Goal: Information Seeking & Learning: Learn about a topic

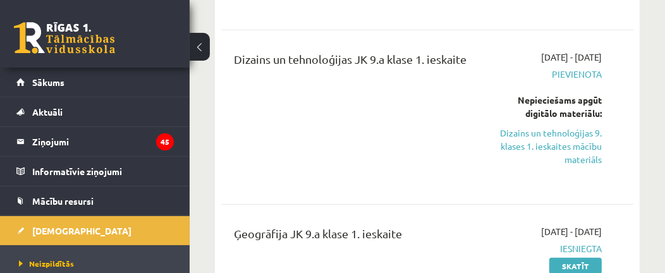
scroll to position [379, 0]
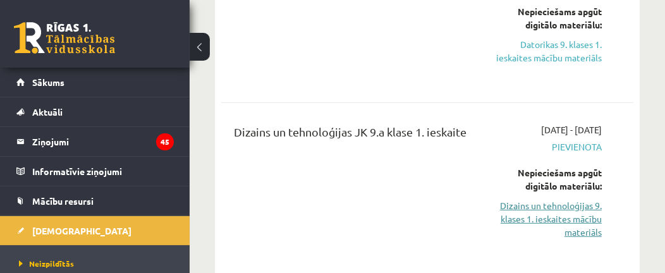
click at [550, 201] on link "Dizains un tehnoloģijas 9. klases 1. ieskaites mācību materiāls" at bounding box center [547, 219] width 110 height 40
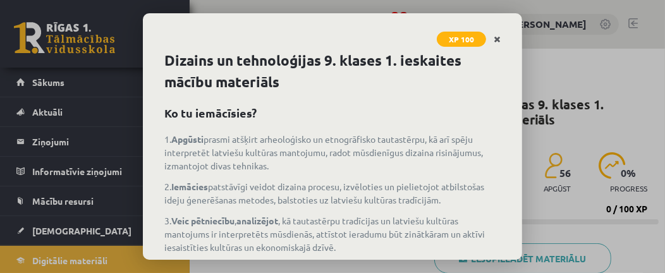
click at [497, 38] on icon "Close" at bounding box center [497, 39] width 7 height 9
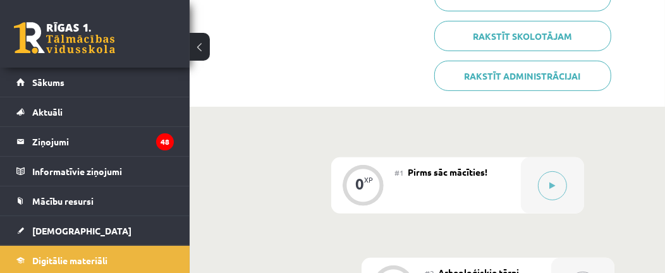
scroll to position [299, 0]
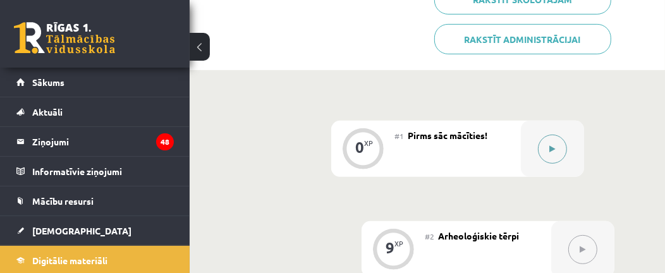
click at [560, 142] on button at bounding box center [552, 149] width 29 height 29
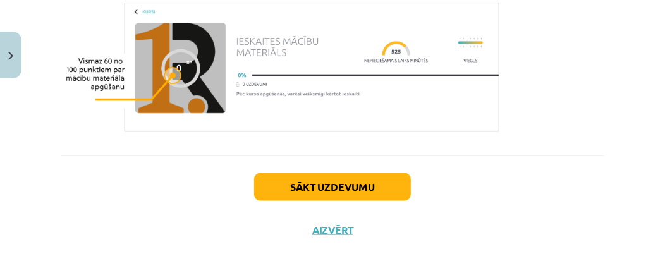
scroll to position [951, 0]
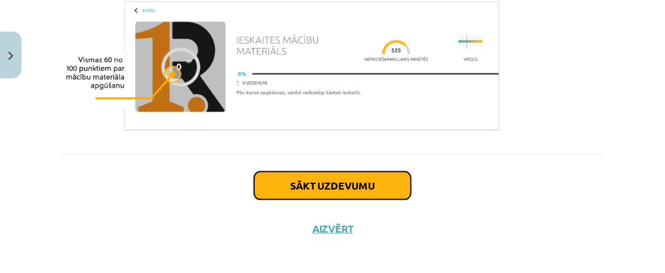
click at [316, 192] on button "Sākt uzdevumu" at bounding box center [332, 186] width 157 height 28
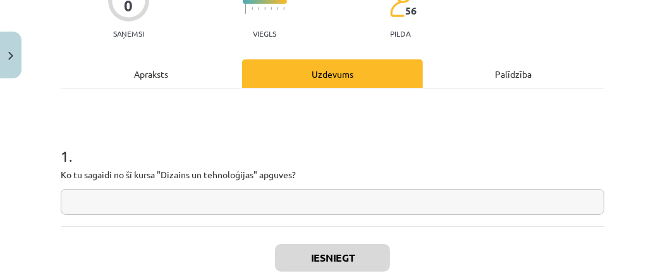
scroll to position [135, 0]
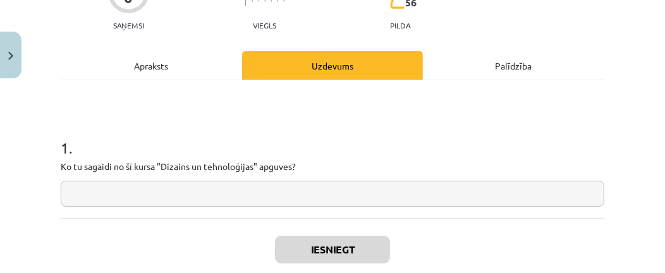
click at [113, 178] on div "1 . Ko tu sagaidi no šī kursa "Dizains un tehnoloģijas" apguves?" at bounding box center [333, 162] width 544 height 90
click at [114, 192] on input "text" at bounding box center [333, 194] width 544 height 26
click at [155, 191] on input "text" at bounding box center [333, 194] width 544 height 26
click at [178, 199] on input "text" at bounding box center [333, 194] width 544 height 26
type input "*"
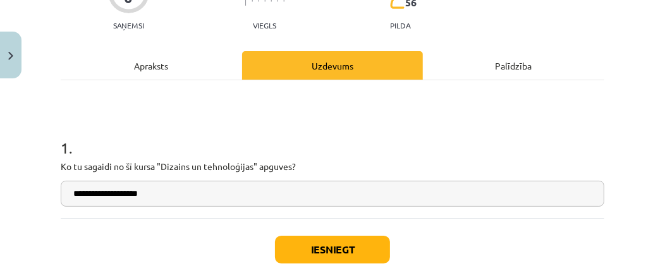
click at [94, 190] on input "**********" at bounding box center [333, 194] width 544 height 26
click at [97, 191] on input "**********" at bounding box center [333, 194] width 544 height 26
click at [182, 189] on input "**********" at bounding box center [333, 194] width 544 height 26
click at [457, 80] on div "**********" at bounding box center [333, 149] width 544 height 138
click at [166, 189] on input "**********" at bounding box center [333, 194] width 544 height 26
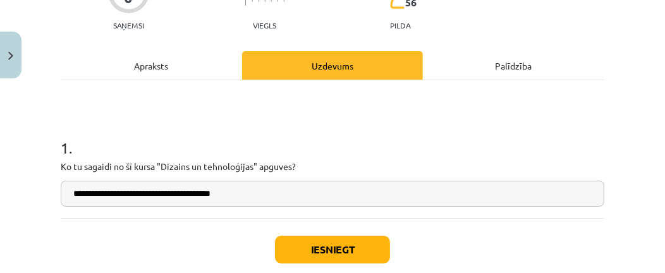
type input "**********"
click at [301, 239] on button "Iesniegt" at bounding box center [332, 250] width 115 height 28
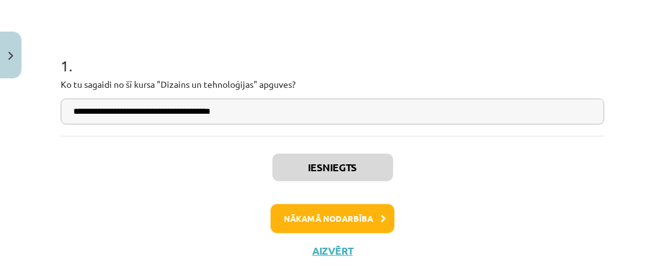
scroll to position [218, 0]
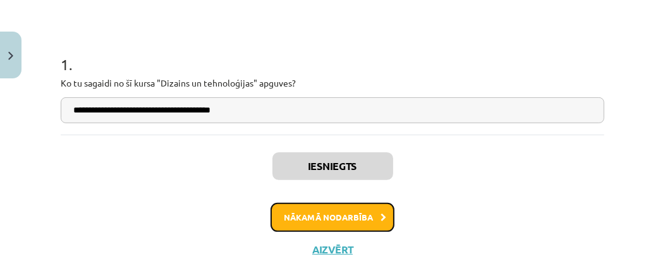
click at [375, 209] on button "Nākamā nodarbība" at bounding box center [333, 217] width 124 height 29
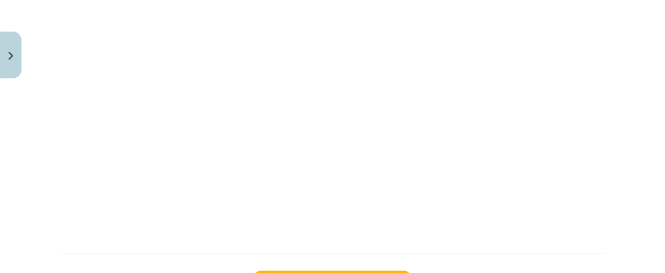
scroll to position [1186, 0]
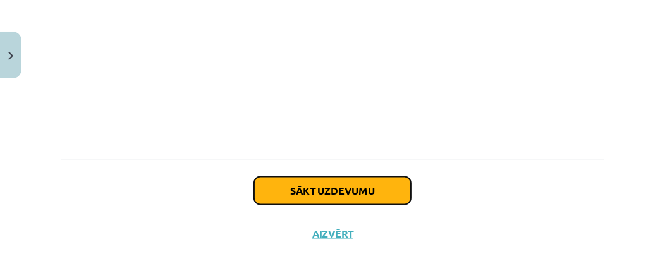
click at [371, 188] on button "Sākt uzdevumu" at bounding box center [332, 191] width 157 height 28
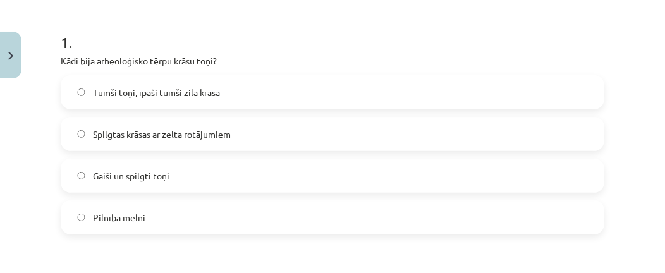
scroll to position [247, 0]
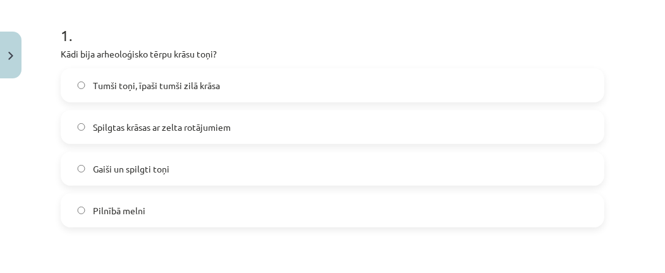
click at [193, 84] on span "Tumši toņi, īpaši tumši zilā krāsa" at bounding box center [156, 85] width 127 height 13
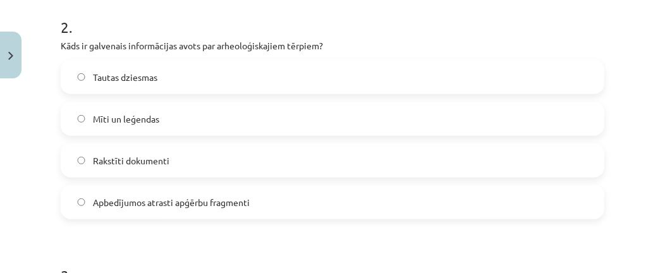
scroll to position [510, 0]
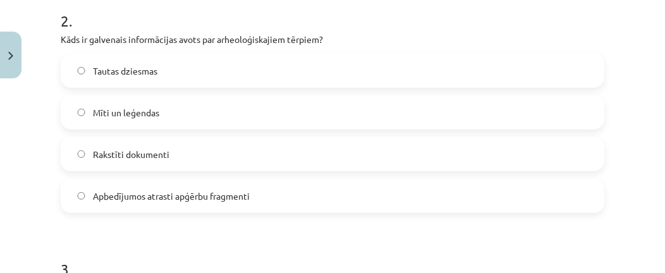
click at [154, 202] on label "Apbedījumos atrasti apģērbu fragmenti" at bounding box center [332, 196] width 541 height 32
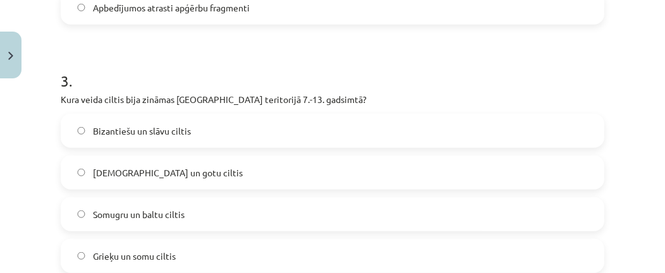
scroll to position [722, 0]
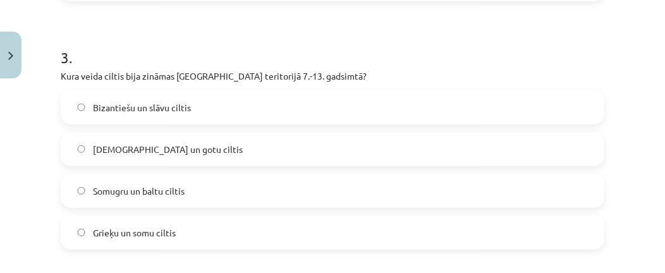
click at [87, 185] on label "Somugru un baltu ciltis" at bounding box center [332, 191] width 541 height 32
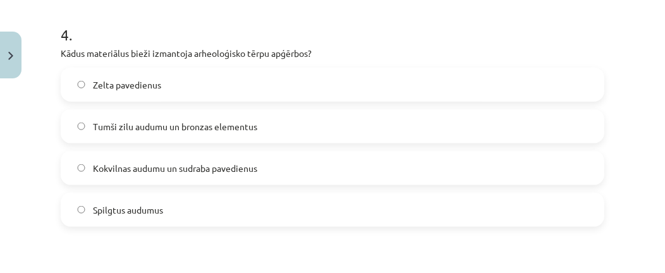
scroll to position [990, 0]
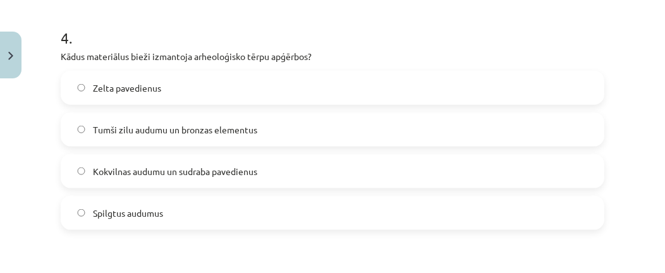
click at [228, 125] on span "Tumši zilu audumu un bronzas elementus" at bounding box center [175, 129] width 164 height 13
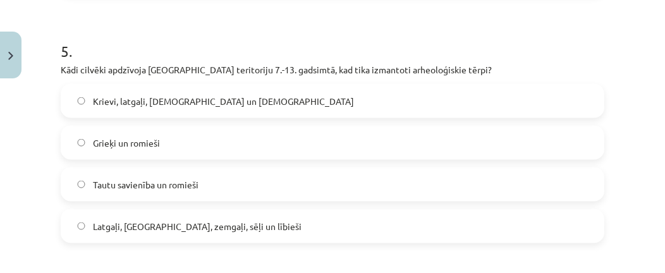
scroll to position [1228, 0]
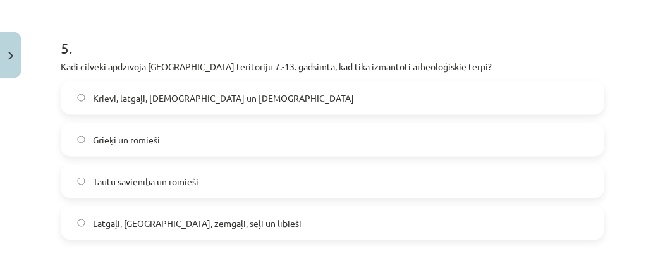
click at [211, 225] on span "Latgaļi, [GEOGRAPHIC_DATA], zemgaļi, sēļi un lībieši" at bounding box center [197, 223] width 209 height 13
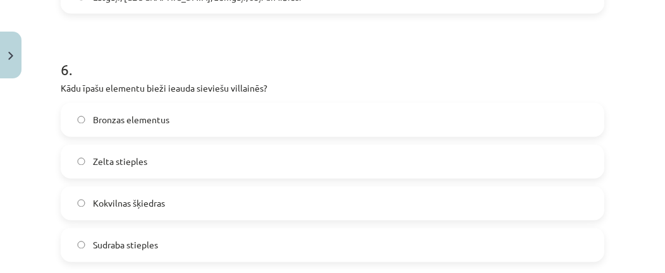
scroll to position [1464, 0]
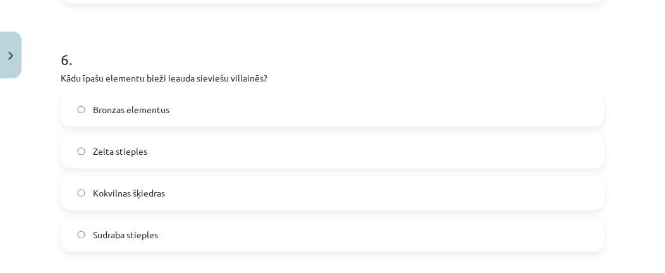
click at [178, 113] on label "Bronzas elementus" at bounding box center [332, 110] width 541 height 32
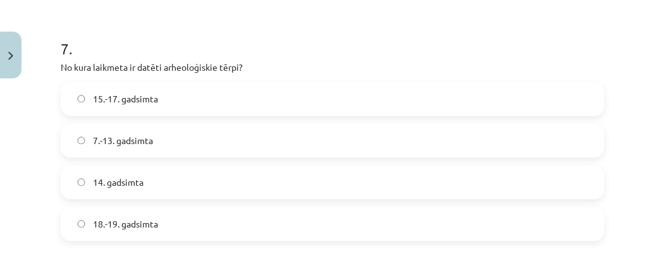
scroll to position [1744, 0]
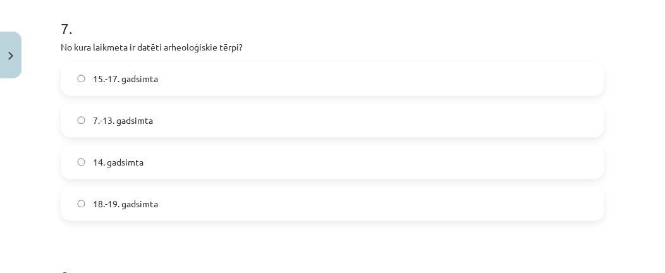
click at [428, 130] on label "7.-13. gadsimta" at bounding box center [332, 120] width 541 height 32
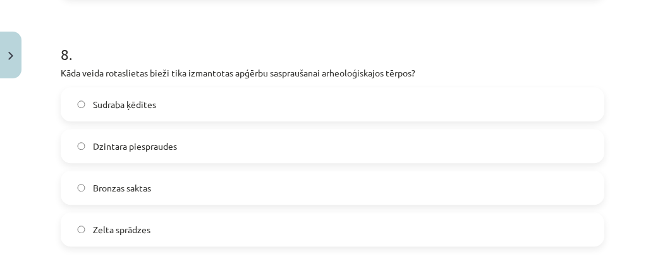
scroll to position [1977, 0]
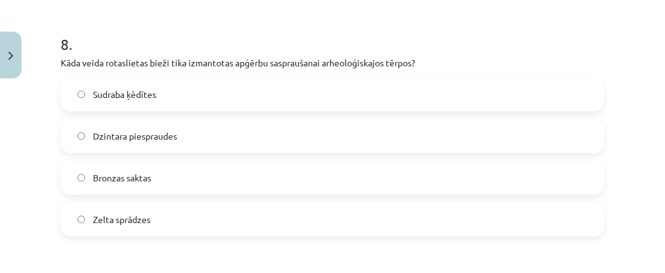
click at [205, 181] on label "Bronzas saktas" at bounding box center [332, 178] width 541 height 32
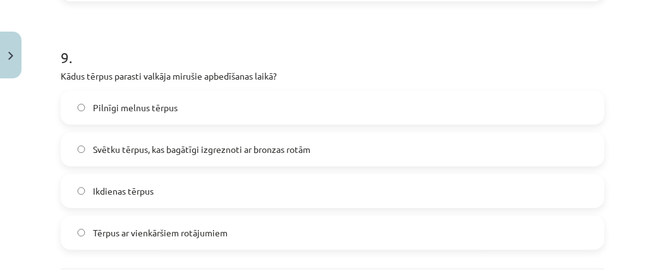
scroll to position [2229, 0]
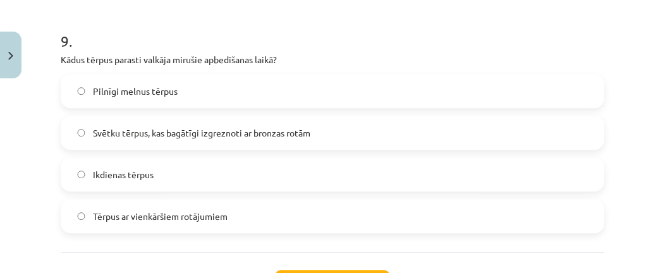
click at [210, 124] on label "Svētku tērpus, kas bagātīgi izgreznoti ar bronzas rotām" at bounding box center [332, 133] width 541 height 32
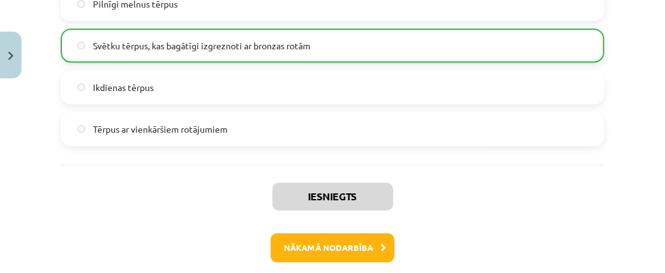
scroll to position [2320, 0]
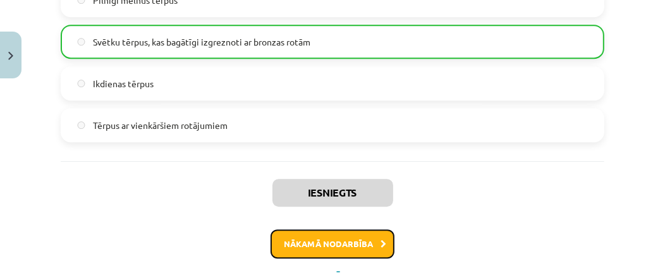
click at [372, 251] on button "Nākamā nodarbība" at bounding box center [333, 243] width 124 height 29
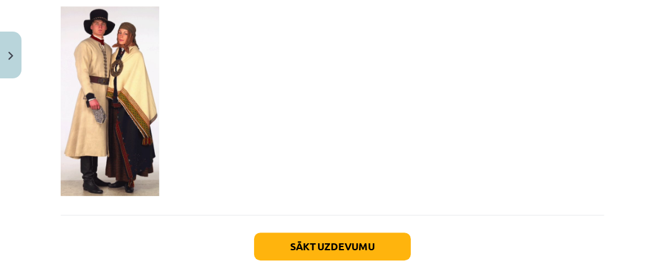
scroll to position [2297, 0]
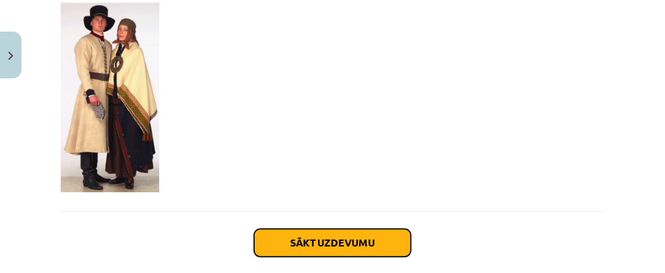
click at [350, 229] on button "Sākt uzdevumu" at bounding box center [332, 243] width 157 height 28
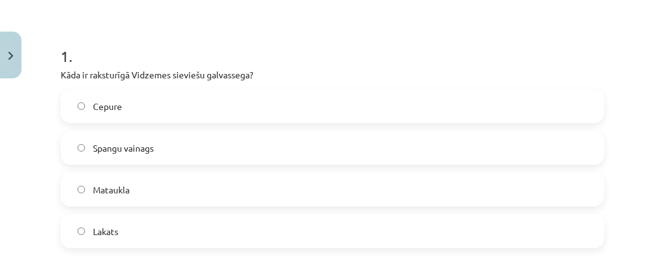
scroll to position [229, 0]
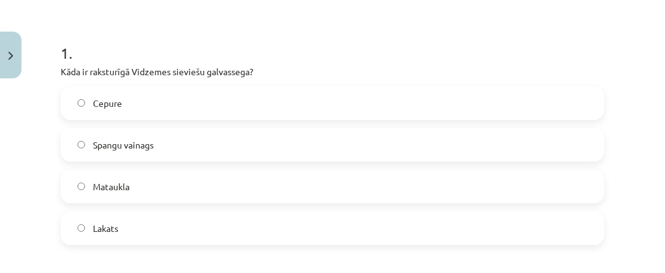
click at [100, 227] on span "Lakats" at bounding box center [105, 228] width 25 height 13
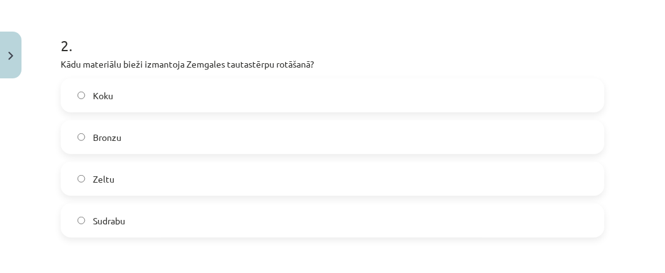
click at [381, 216] on label "Sudrabu" at bounding box center [332, 221] width 541 height 32
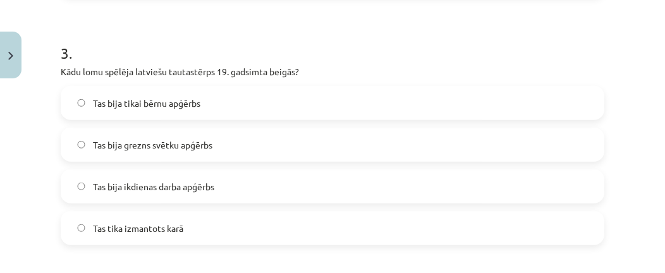
scroll to position [729, 0]
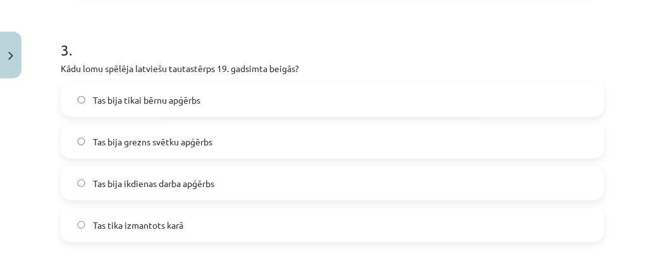
click at [203, 182] on span "Tas bija ikdienas darba apģērbs" at bounding box center [153, 183] width 121 height 13
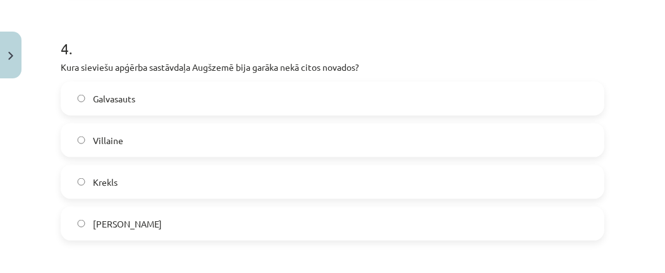
scroll to position [989, 0]
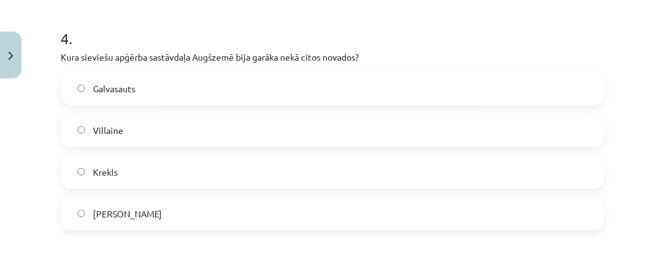
click at [342, 78] on label "Galvasauts" at bounding box center [332, 89] width 541 height 32
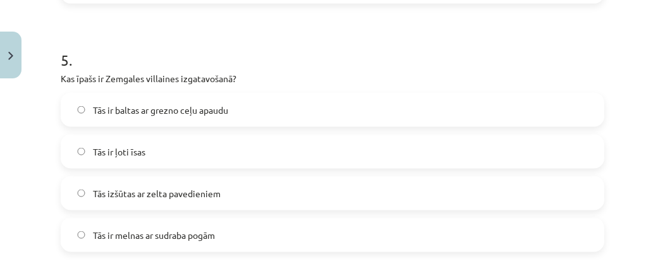
scroll to position [1223, 0]
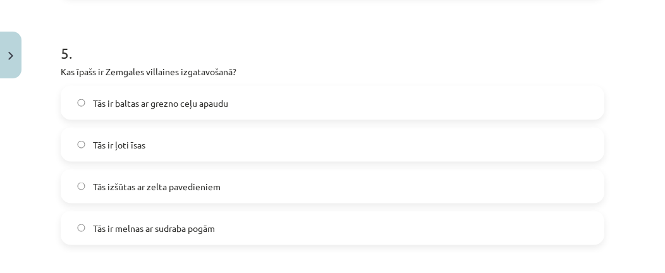
click at [174, 225] on span "Tās ir melnas ar sudraba pogām" at bounding box center [154, 228] width 122 height 13
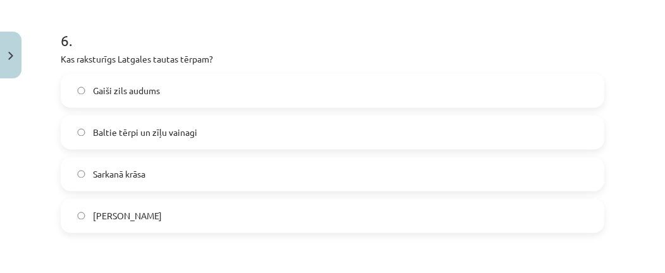
scroll to position [1494, 0]
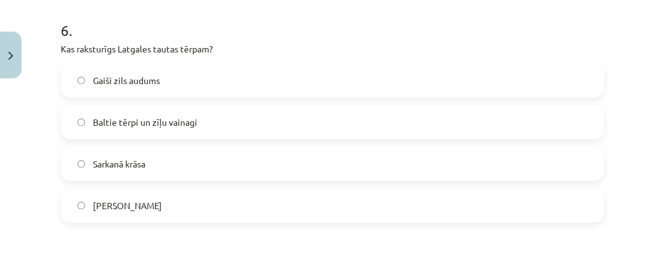
click at [350, 113] on label "Baltie tērpi un zīļu vainagi" at bounding box center [332, 123] width 541 height 32
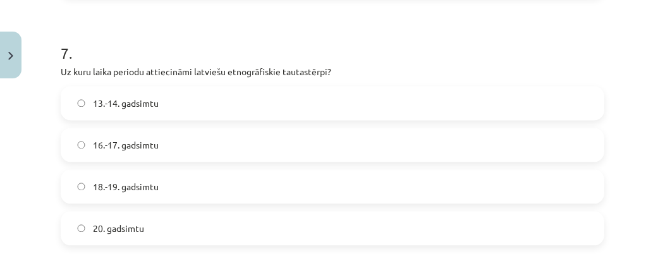
scroll to position [1723, 0]
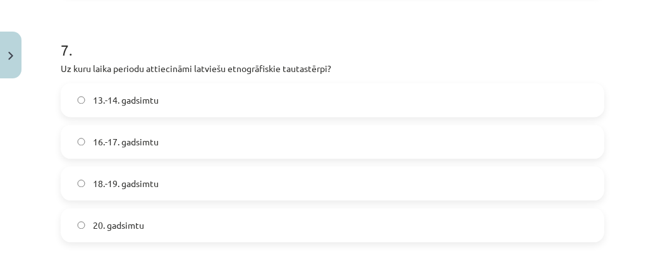
click at [525, 166] on div "18.-19. gadsimtu" at bounding box center [333, 183] width 544 height 34
click at [523, 190] on label "18.-19. gadsimtu" at bounding box center [332, 183] width 541 height 32
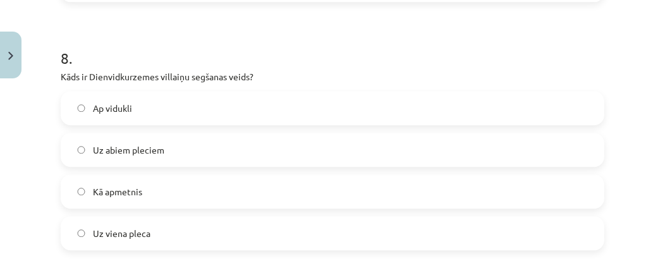
scroll to position [1973, 0]
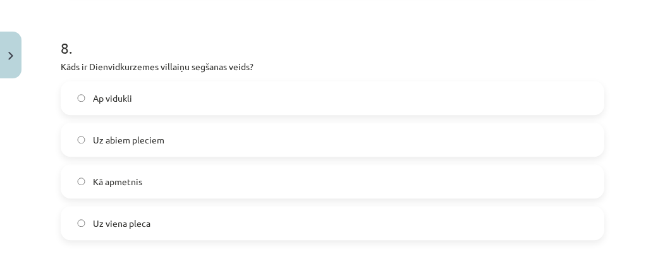
click at [346, 221] on label "Uz viena pleca" at bounding box center [332, 223] width 541 height 32
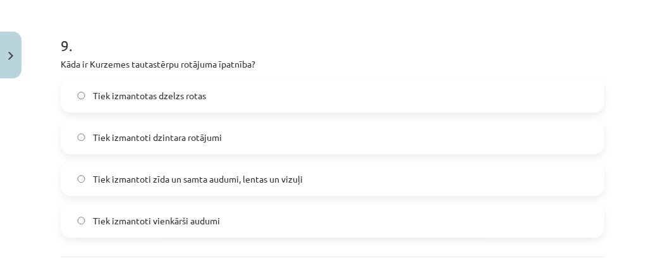
scroll to position [2228, 0]
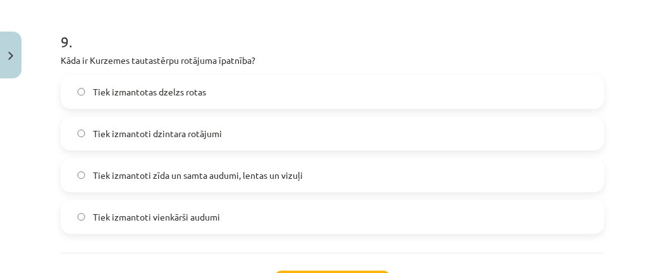
click at [435, 183] on label "Tiek izmantoti zīda un samta audumi, lentas un vizuļi" at bounding box center [332, 175] width 541 height 32
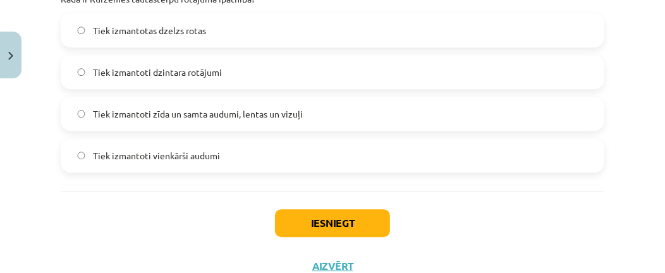
scroll to position [2293, 0]
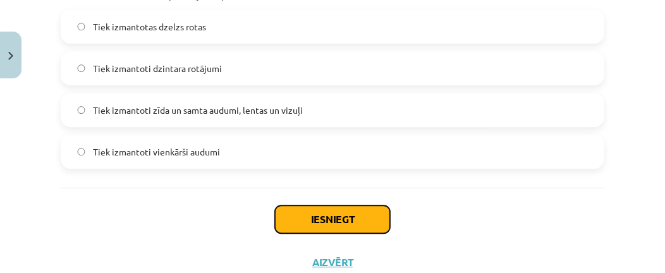
click at [353, 210] on button "Iesniegt" at bounding box center [332, 219] width 115 height 28
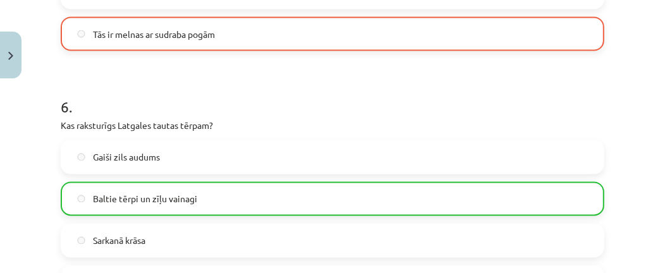
scroll to position [2373, 0]
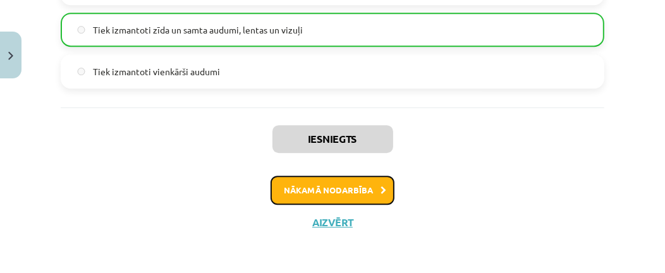
click at [369, 180] on button "Nākamā nodarbība" at bounding box center [333, 190] width 124 height 29
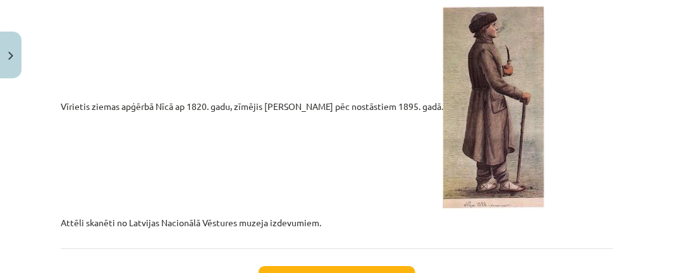
scroll to position [2830, 0]
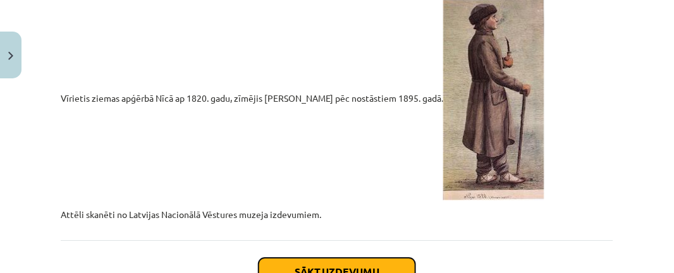
click at [362, 261] on button "Sākt uzdevumu" at bounding box center [337, 272] width 157 height 28
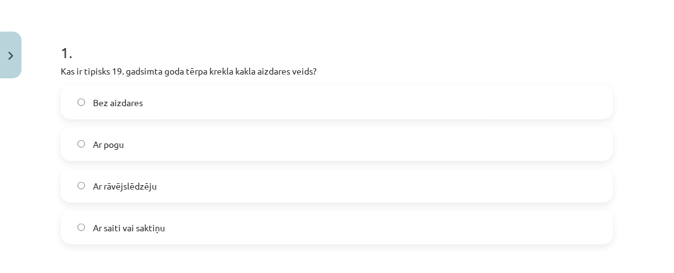
scroll to position [233, 0]
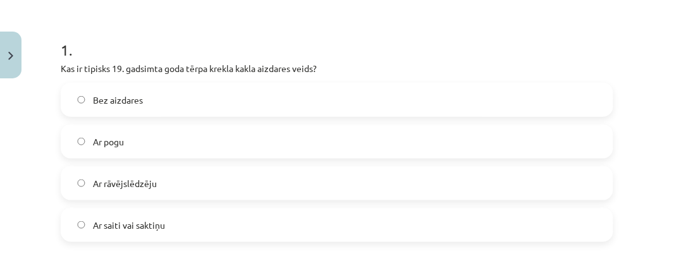
click at [367, 136] on label "Ar pogu" at bounding box center [337, 142] width 550 height 32
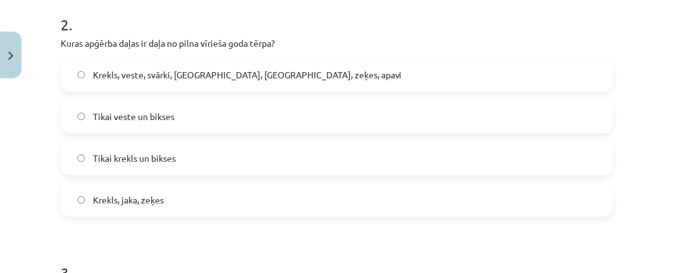
scroll to position [509, 0]
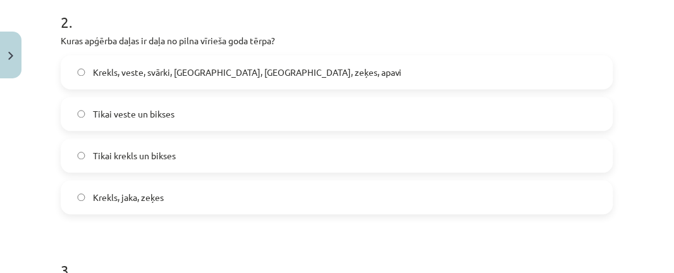
click at [237, 79] on label "Krekls, veste, svārki, [GEOGRAPHIC_DATA], [GEOGRAPHIC_DATA], zeķes, apavi" at bounding box center [337, 72] width 550 height 32
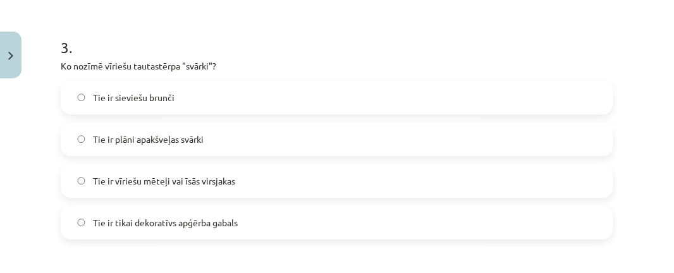
scroll to position [724, 0]
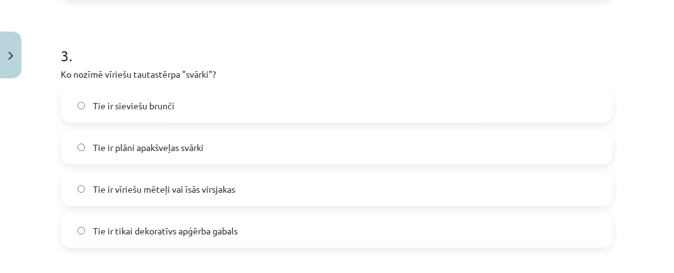
click at [334, 204] on label "Tie ir vīriešu mēteļi vai īsās virsjakas" at bounding box center [337, 189] width 550 height 32
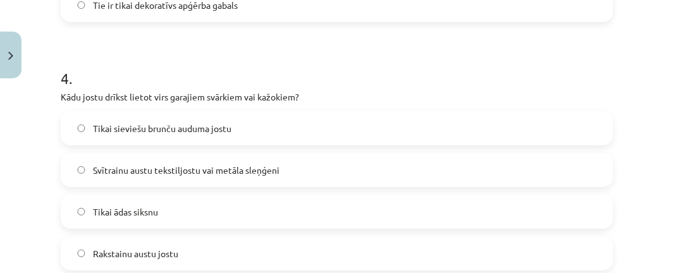
scroll to position [963, 0]
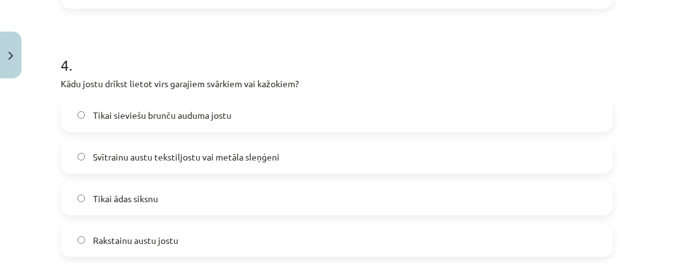
click at [361, 193] on label "Tikai ādas siksnu" at bounding box center [337, 199] width 550 height 32
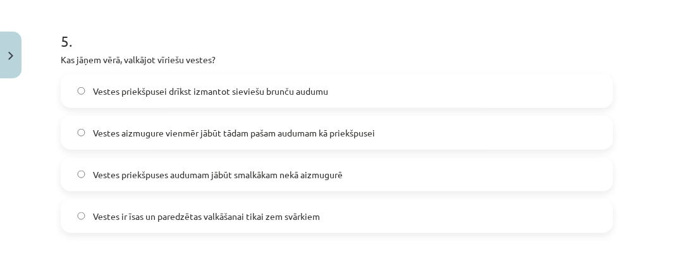
scroll to position [1246, 0]
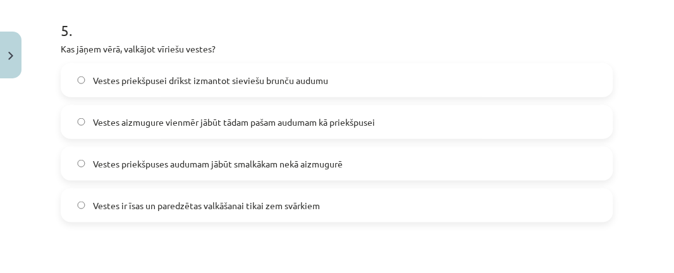
click at [479, 135] on label "Vestes aizmugure vienmēr jābūt tādam pašam audumam kā priekšpusei" at bounding box center [337, 122] width 550 height 32
click at [337, 152] on label "Vestes priekšpuses audumam jābūt smalkākam nekā aizmugurē" at bounding box center [337, 164] width 550 height 32
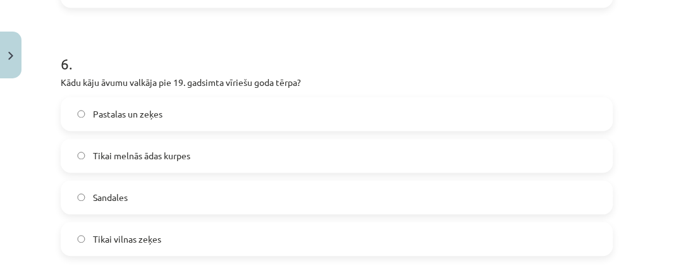
scroll to position [1463, 0]
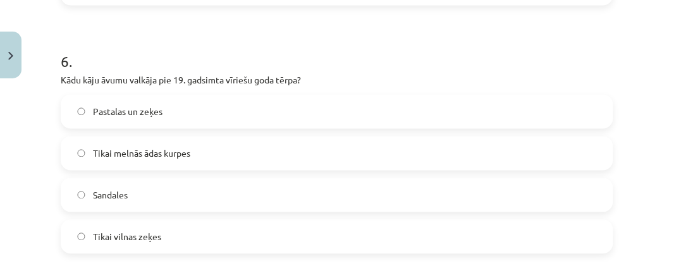
click at [309, 126] on label "Pastalas un zeķes" at bounding box center [337, 112] width 550 height 32
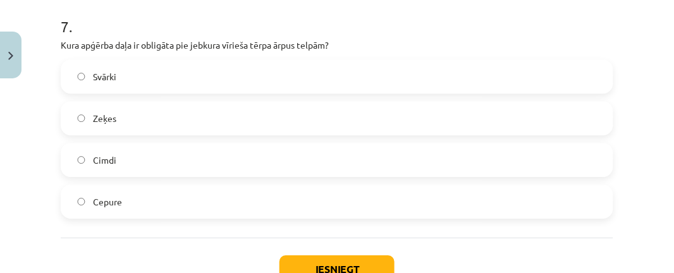
scroll to position [1755, 0]
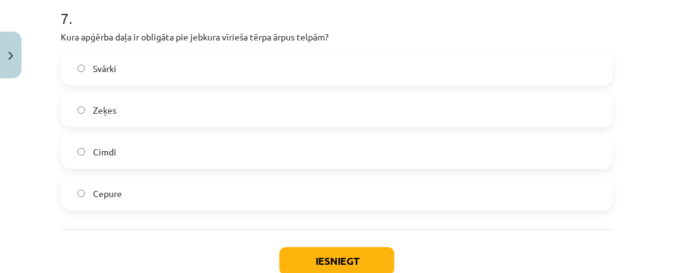
click at [316, 121] on label "Zeķes" at bounding box center [337, 110] width 550 height 32
click at [322, 261] on button "Iesniegt" at bounding box center [336, 261] width 115 height 28
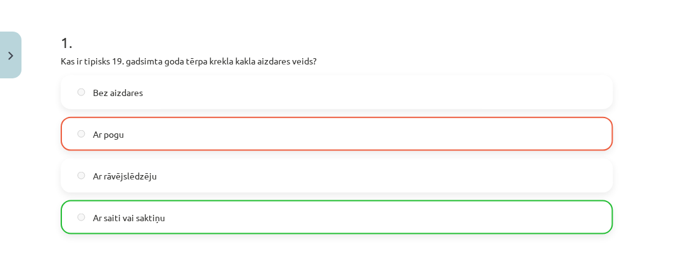
scroll to position [1877, 0]
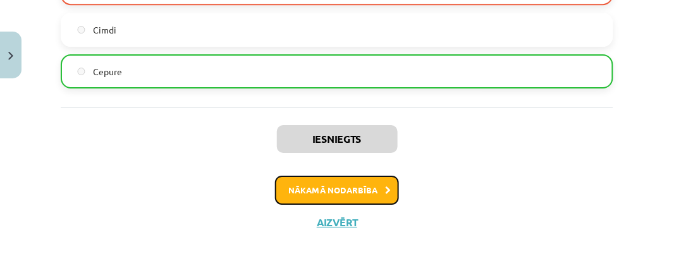
click at [375, 180] on button "Nākamā nodarbība" at bounding box center [337, 190] width 124 height 29
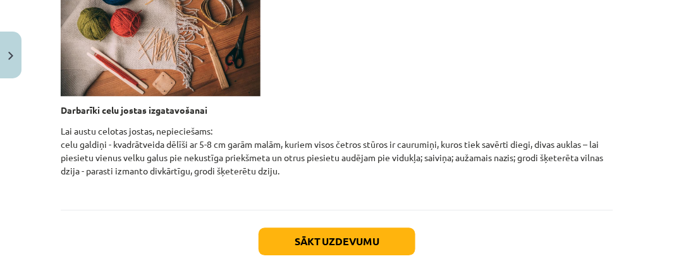
scroll to position [652, 0]
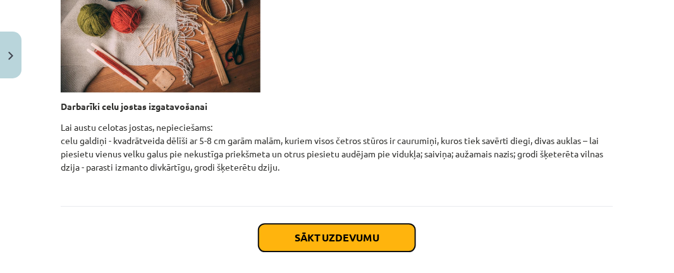
click at [349, 246] on button "Sākt uzdevumu" at bounding box center [337, 238] width 157 height 28
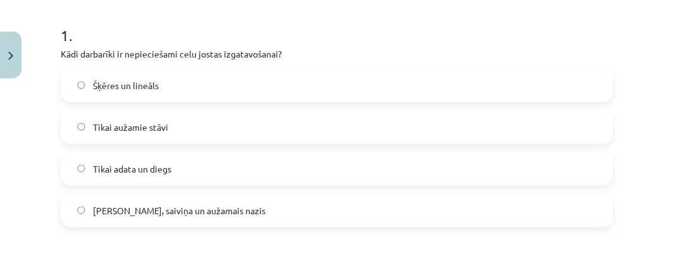
scroll to position [238, 0]
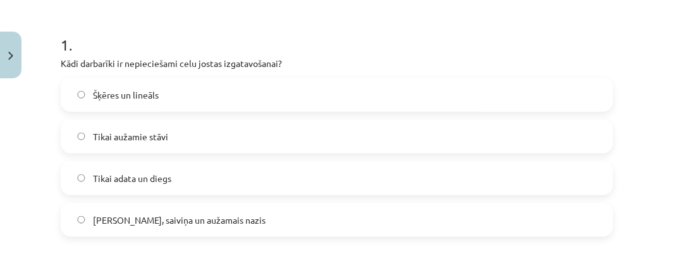
click at [290, 198] on div "Šķēres un lineāls Tikai aužamie stāvi Tikai adata un diegs Celu [DEMOGRAPHIC_DA…" at bounding box center [337, 157] width 552 height 159
click at [307, 200] on div "Šķēres un lineāls Tikai aužamie stāvi Tikai adata un diegs Celu [DEMOGRAPHIC_DA…" at bounding box center [337, 157] width 552 height 159
click at [84, 224] on label "[PERSON_NAME], saiviņa un aužamais nazis" at bounding box center [337, 220] width 550 height 32
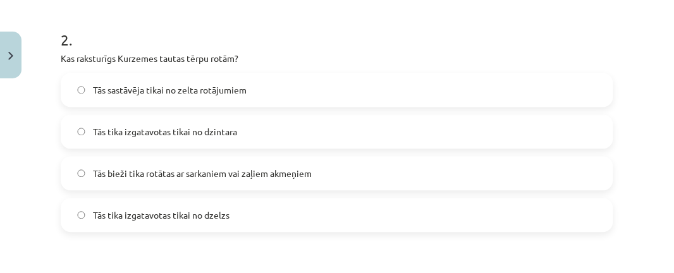
scroll to position [504, 0]
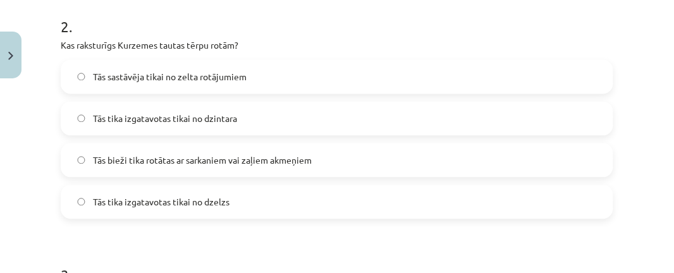
click at [459, 149] on label "Tās bieži tika rotātas ar sarkaniem vai zaļiem akmeņiem" at bounding box center [337, 161] width 550 height 32
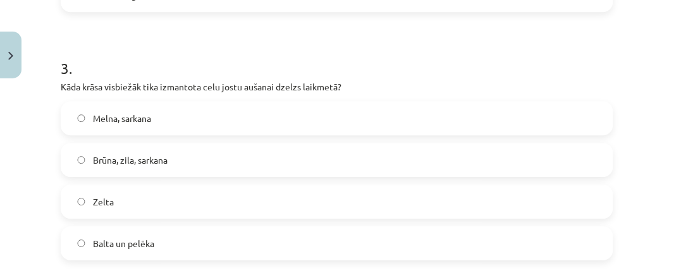
scroll to position [718, 0]
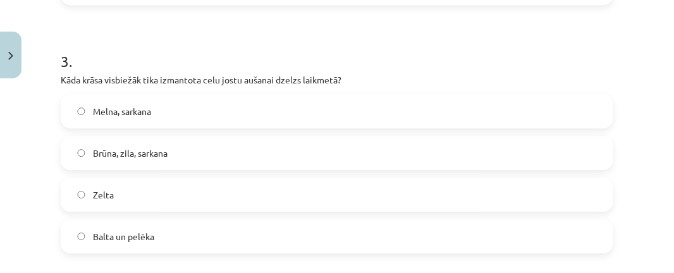
click at [504, 137] on label "Brūna, zila, sarkana" at bounding box center [337, 153] width 550 height 32
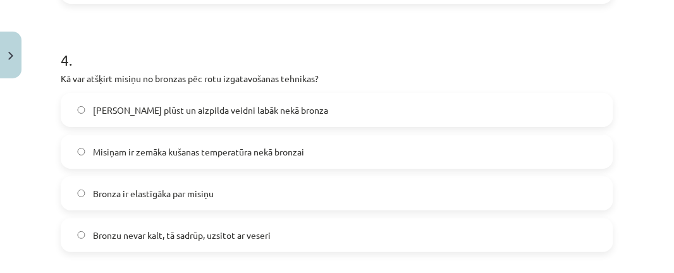
scroll to position [971, 0]
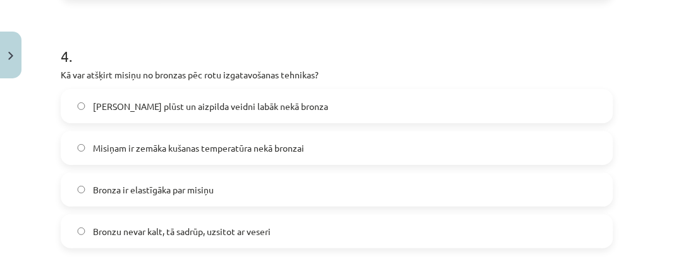
click at [227, 238] on label "Bronzu nevar kalt, tā sadrūp, uzsitot ar veseri" at bounding box center [337, 232] width 550 height 32
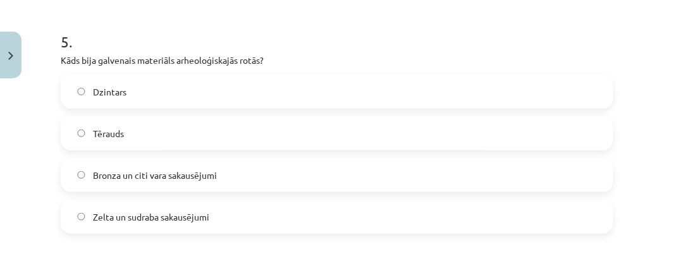
scroll to position [1248, 0]
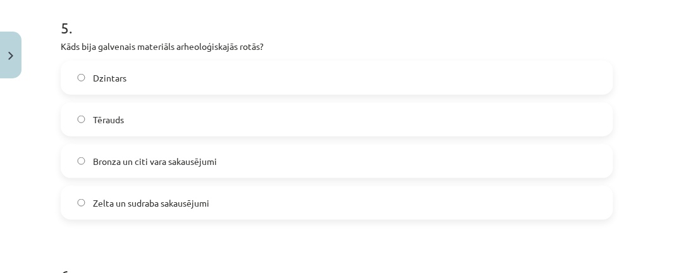
click at [413, 173] on label "Bronza un citi vara sakausējumi" at bounding box center [337, 161] width 550 height 32
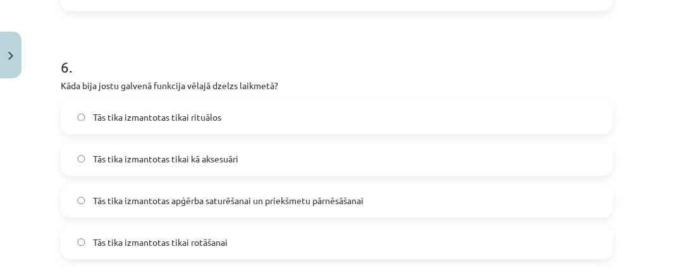
scroll to position [1463, 0]
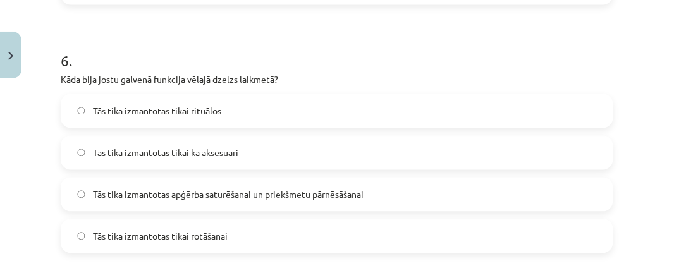
click at [518, 179] on label "Tās tika izmantotas apģērba saturēšanai un priekšmetu pārnēsāšanai" at bounding box center [337, 195] width 550 height 32
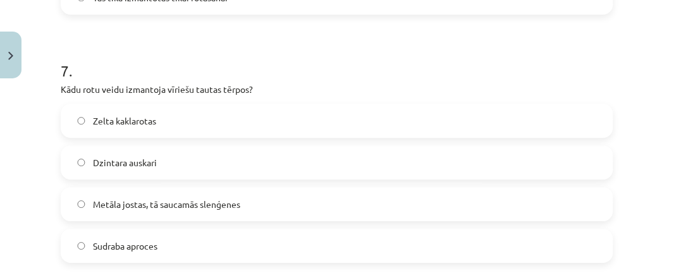
scroll to position [1729, 0]
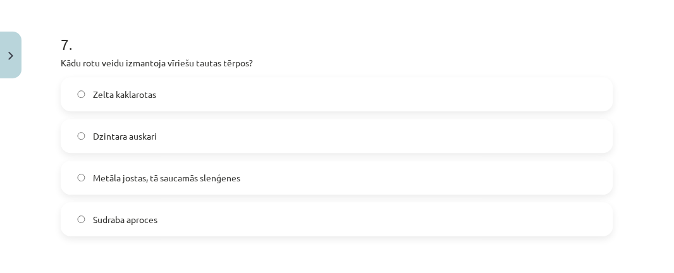
click at [528, 164] on label "Metāla jostas, tā saucamās slenģenes" at bounding box center [337, 178] width 550 height 32
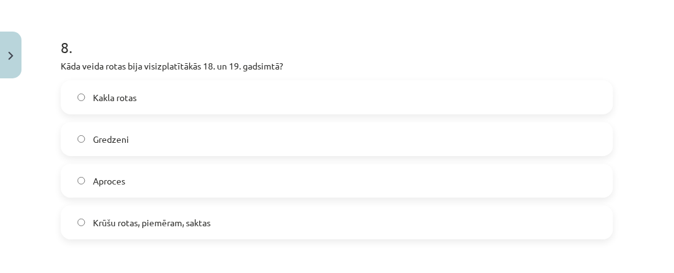
scroll to position [1984, 0]
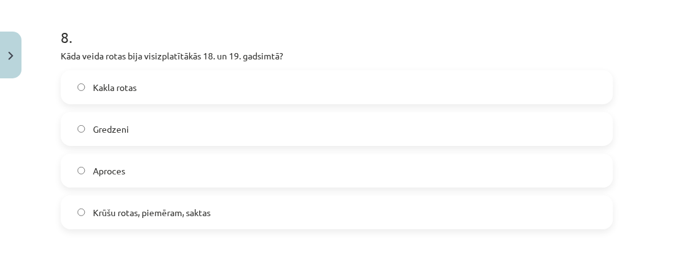
click at [396, 198] on label "Krūšu rotas, piemēram, saktas" at bounding box center [337, 213] width 550 height 32
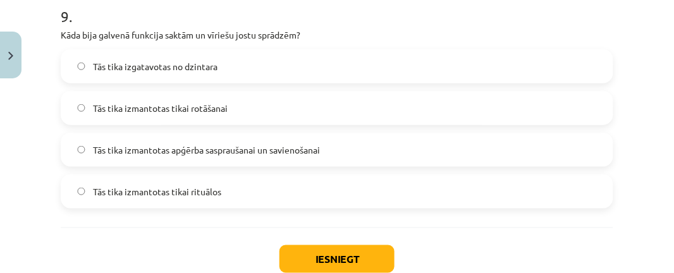
scroll to position [2236, 0]
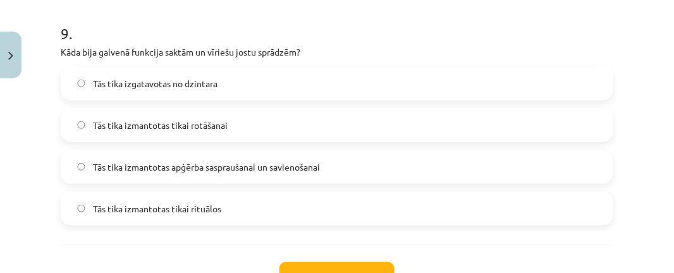
click at [392, 165] on label "Tās tika izmantotas apģērba saspraušanai un savienošanai" at bounding box center [337, 167] width 550 height 32
click at [356, 266] on button "Iesniegt" at bounding box center [336, 276] width 115 height 28
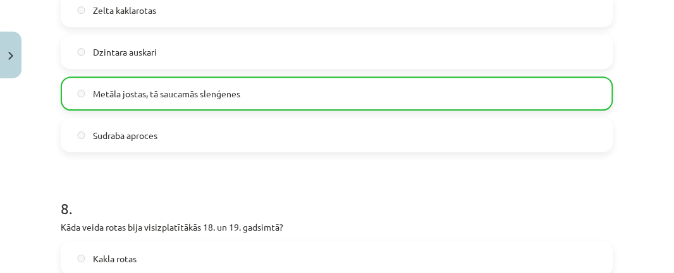
scroll to position [2373, 0]
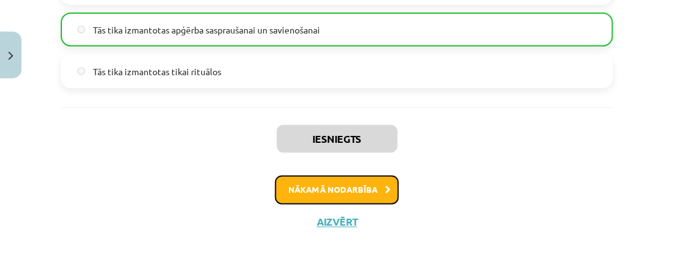
click at [370, 197] on button "Nākamā nodarbība" at bounding box center [337, 190] width 124 height 29
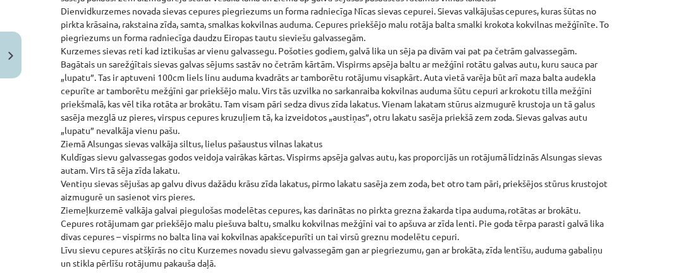
scroll to position [3249, 0]
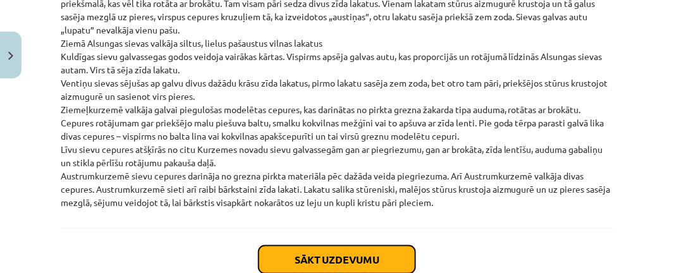
click at [389, 246] on button "Sākt uzdevumu" at bounding box center [337, 260] width 157 height 28
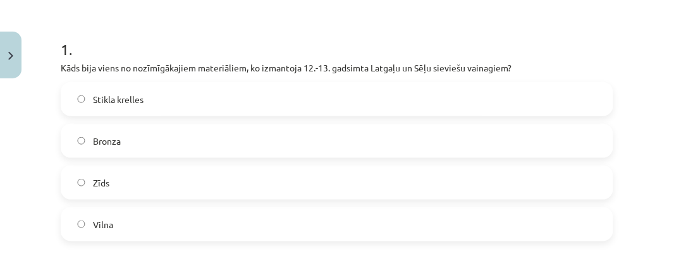
scroll to position [236, 0]
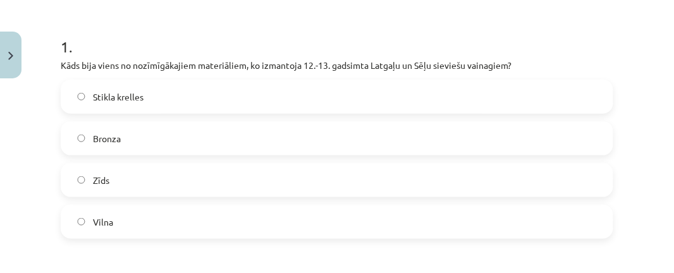
click at [276, 131] on label "Bronza" at bounding box center [337, 139] width 550 height 32
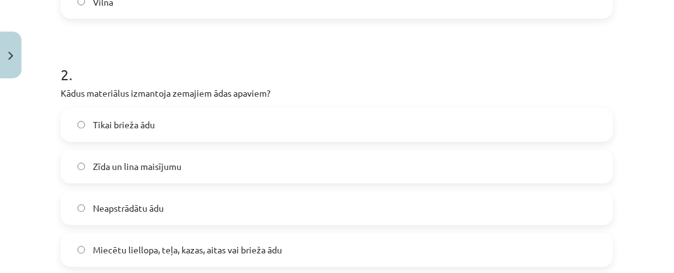
scroll to position [459, 0]
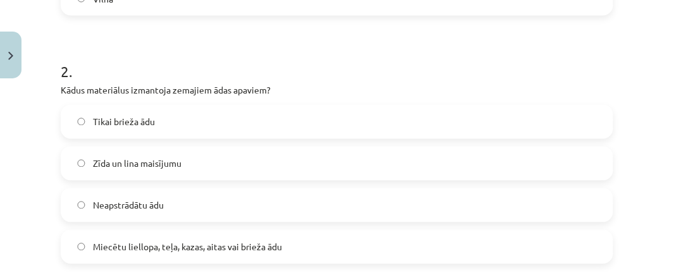
click at [307, 241] on label "Miecētu liellopa, teļa, kazas, aitas vai brieža ādu" at bounding box center [337, 247] width 550 height 32
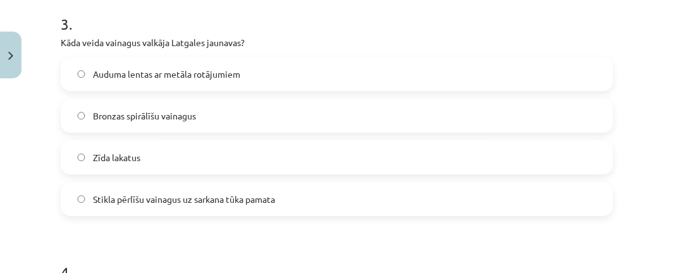
scroll to position [757, 0]
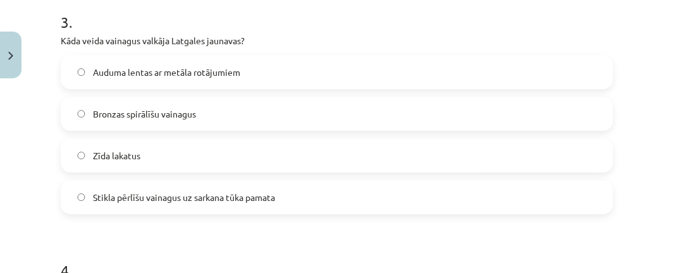
click at [305, 209] on label "Stikla pērlīšu vainagus uz sarkana tūka pamata" at bounding box center [337, 197] width 550 height 32
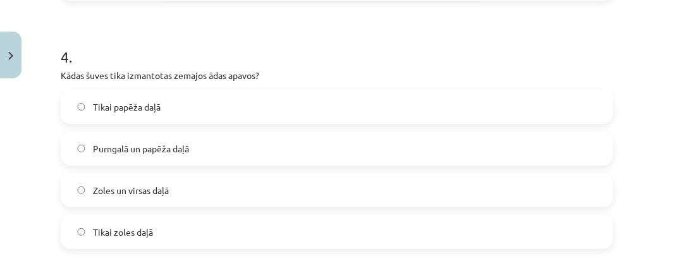
scroll to position [973, 0]
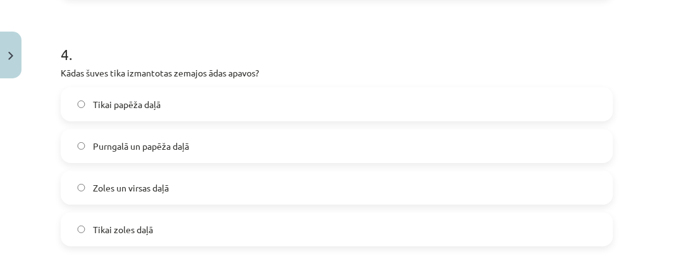
click at [536, 150] on label "Purngalā un papēža daļā" at bounding box center [337, 146] width 550 height 32
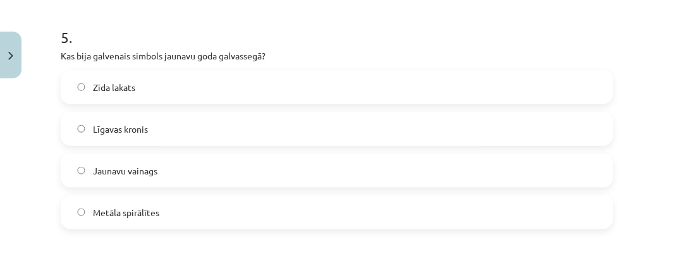
scroll to position [1250, 0]
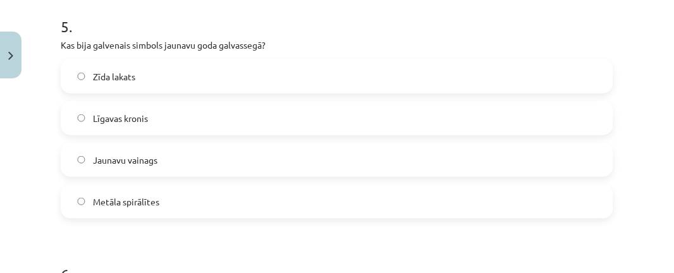
click at [582, 164] on label "Jaunavu vainags" at bounding box center [337, 160] width 550 height 32
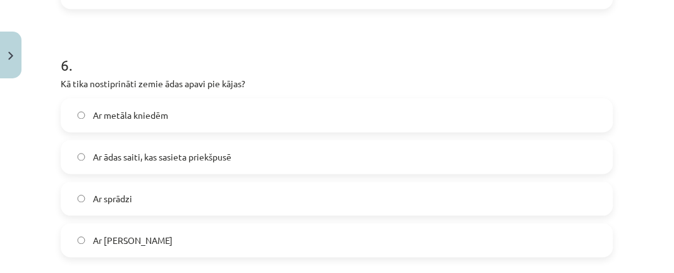
scroll to position [1461, 0]
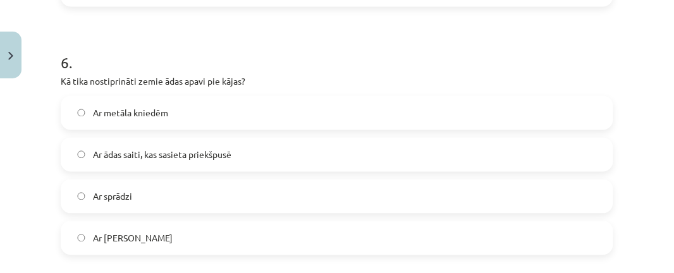
click at [571, 166] on label "Ar ādas saiti, kas sasieta priekšpusē" at bounding box center [337, 155] width 550 height 32
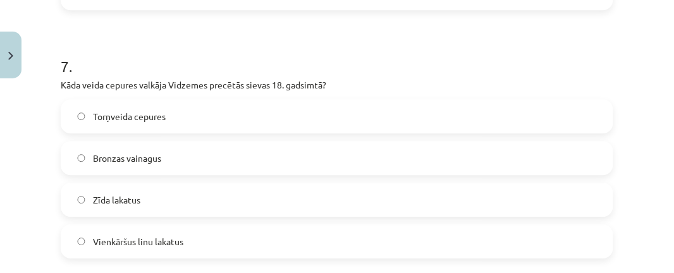
scroll to position [1715, 0]
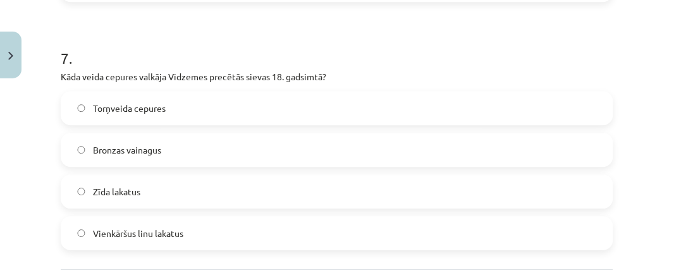
click at [279, 227] on label "Vienkāršus linu lakatus" at bounding box center [337, 233] width 550 height 32
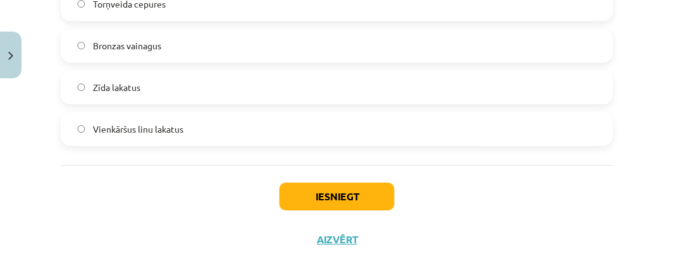
scroll to position [1837, 0]
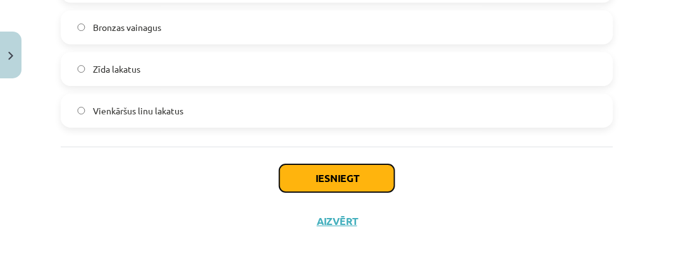
click at [378, 173] on button "Iesniegt" at bounding box center [336, 178] width 115 height 28
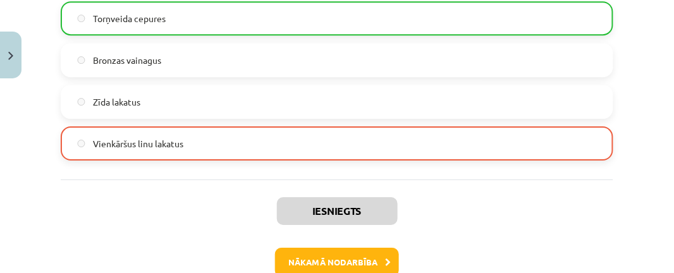
scroll to position [1863, 0]
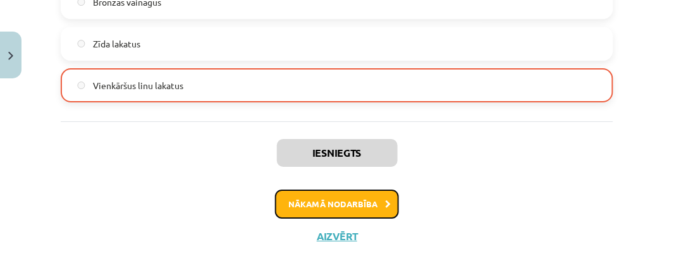
click at [363, 205] on button "Nākamā nodarbība" at bounding box center [337, 204] width 124 height 29
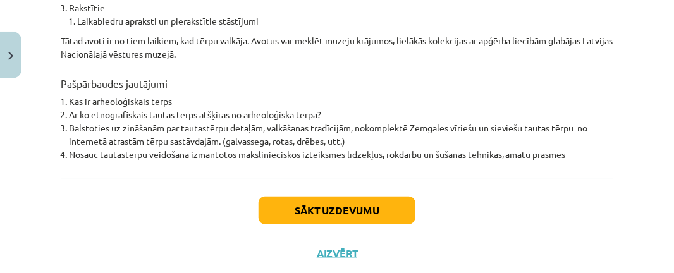
scroll to position [1184, 0]
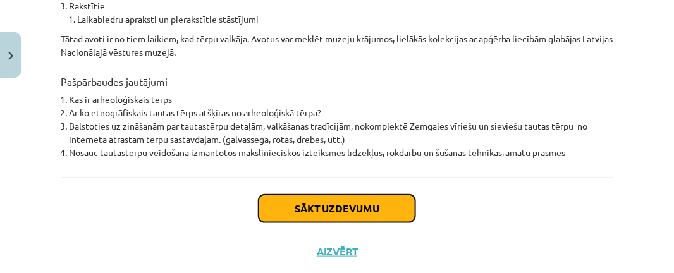
click at [294, 195] on button "Sākt uzdevumu" at bounding box center [337, 209] width 157 height 28
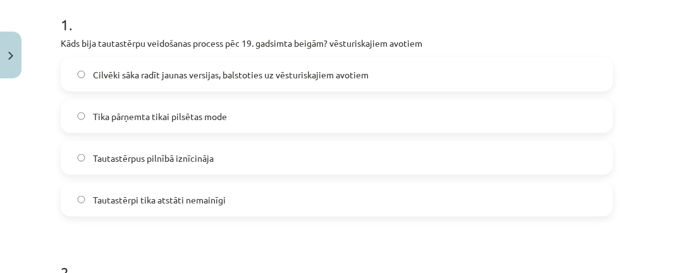
scroll to position [267, 0]
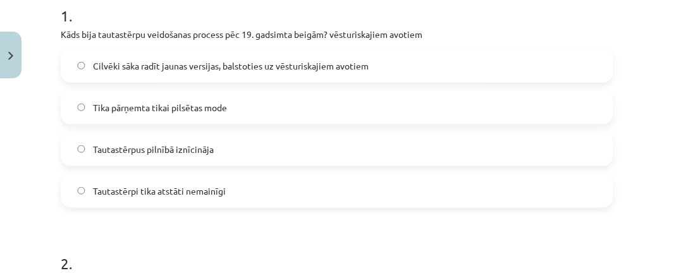
click at [332, 110] on label "Tika pārņemta tikai pilsētas mode" at bounding box center [337, 108] width 550 height 32
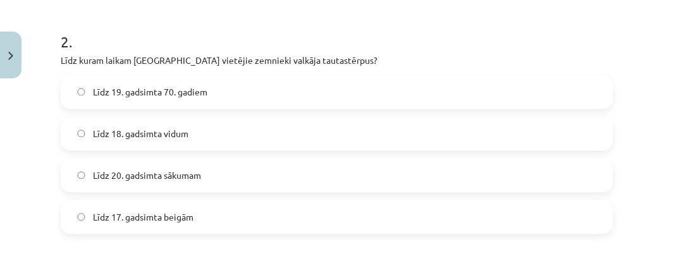
scroll to position [485, 0]
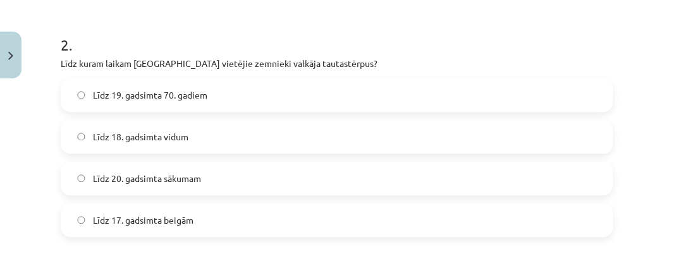
click at [330, 97] on label "Līdz 19. gadsimta 70. gadiem" at bounding box center [337, 96] width 550 height 32
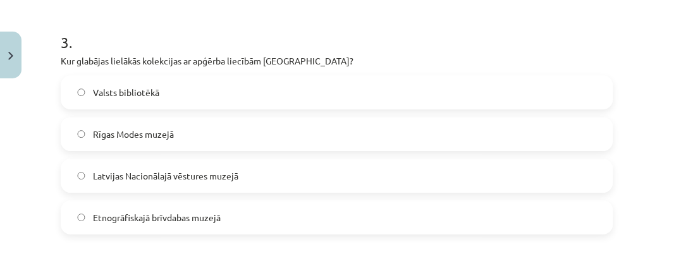
scroll to position [743, 0]
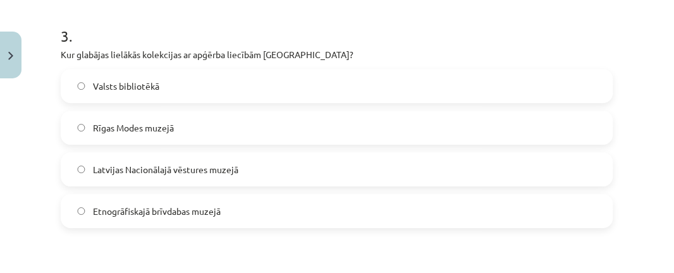
click at [260, 176] on label "Latvijas Nacionālajā vēstures muzejā" at bounding box center [337, 170] width 550 height 32
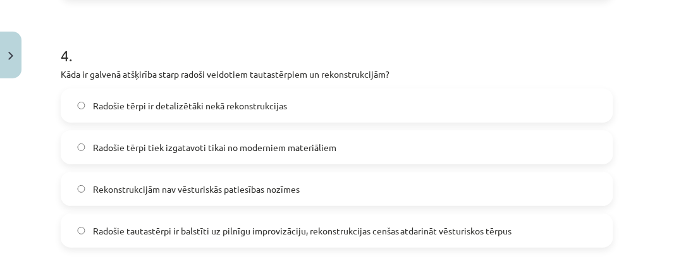
scroll to position [975, 0]
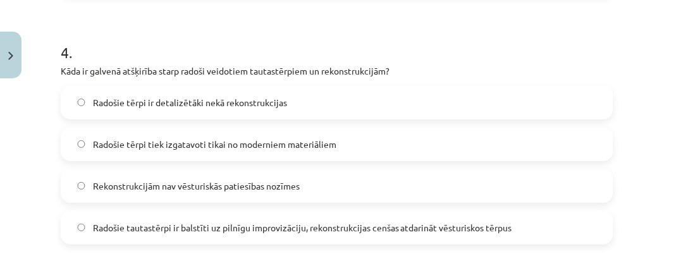
click at [513, 212] on label "Radošie tautastērpi ir balstīti uz pilnīgu improvizāciju, rekonstrukcijas cenša…" at bounding box center [337, 228] width 550 height 32
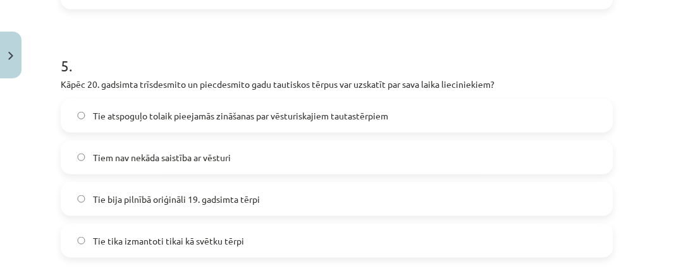
scroll to position [1216, 0]
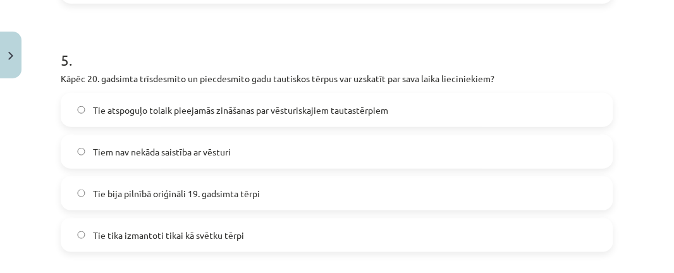
click at [536, 183] on label "Tie bija pilnībā oriģināli 19. gadsimta tērpi" at bounding box center [337, 194] width 550 height 32
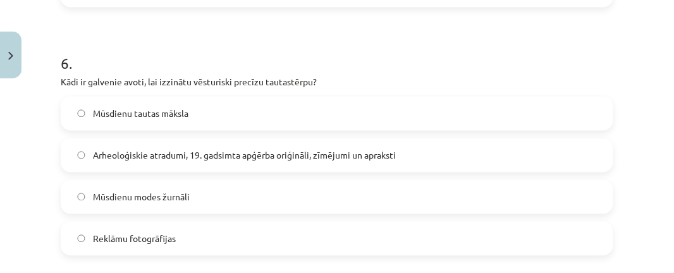
scroll to position [1467, 0]
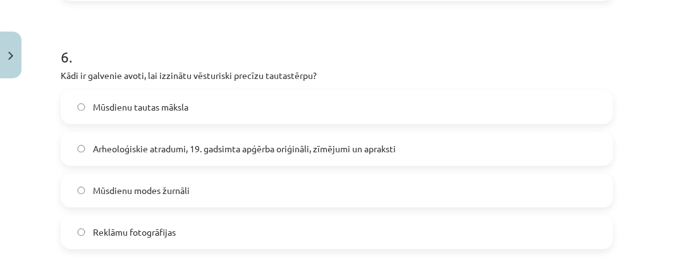
click at [500, 142] on label "Arheoloģiskie atradumi, 19. gadsimta apģērba oriģināli, zīmējumi un apraksti" at bounding box center [337, 149] width 550 height 32
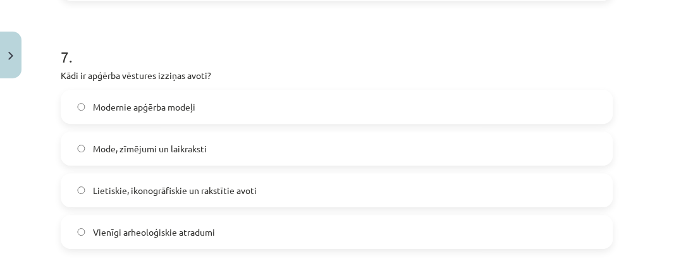
scroll to position [1725, 0]
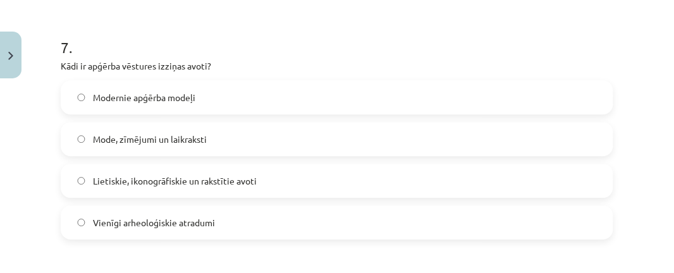
click at [298, 186] on label "Lietiskie, ikonogrāfiskie un rakstītie avoti" at bounding box center [337, 181] width 550 height 32
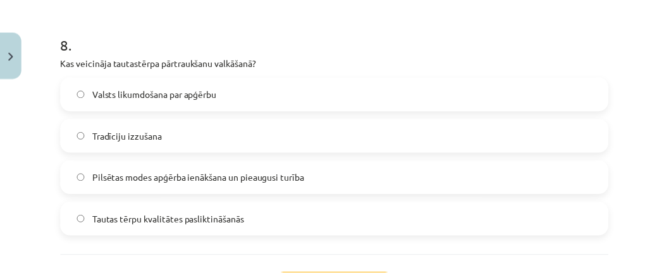
scroll to position [1980, 0]
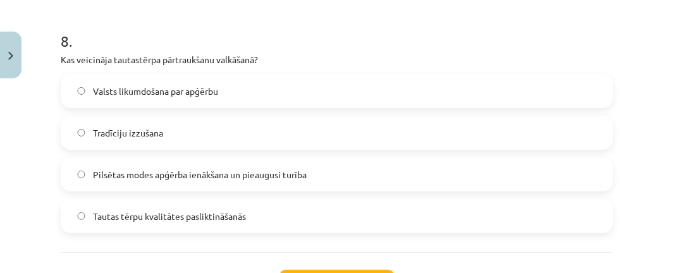
click at [404, 166] on label "Pilsētas modes apģērba ienākšana un pieaugusi turība" at bounding box center [337, 175] width 550 height 32
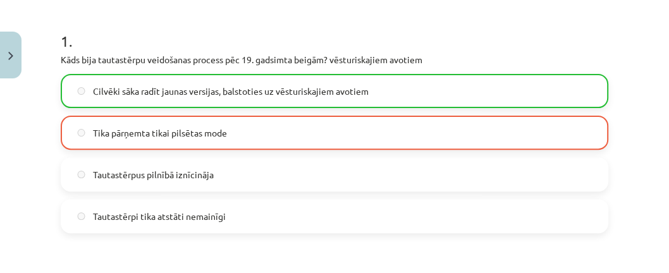
scroll to position [2125, 0]
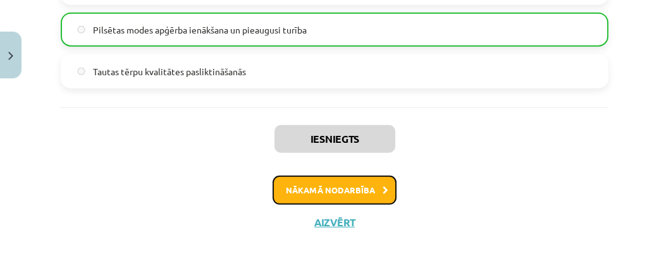
click at [383, 190] on icon at bounding box center [385, 190] width 6 height 8
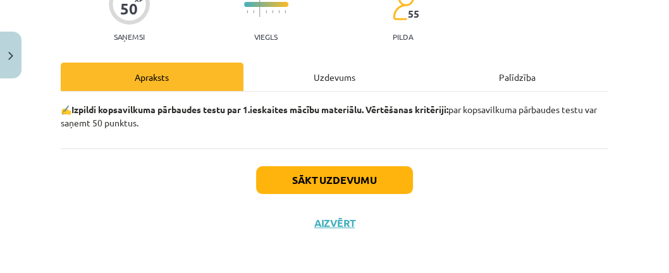
scroll to position [125, 0]
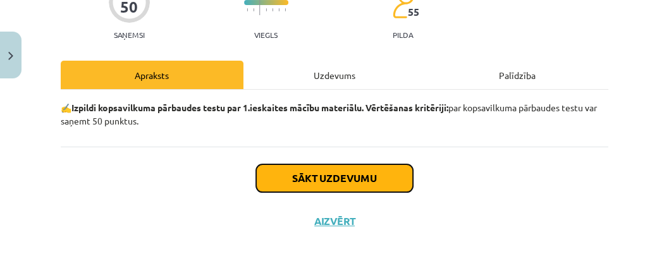
click at [363, 171] on button "Sākt uzdevumu" at bounding box center [334, 178] width 157 height 28
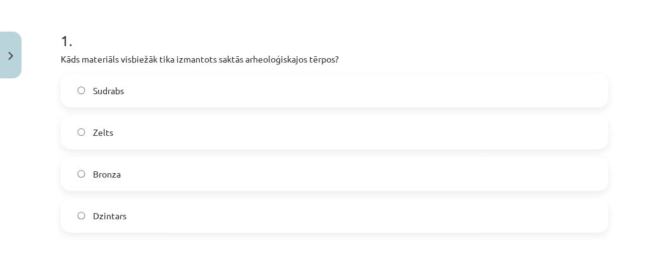
scroll to position [250, 0]
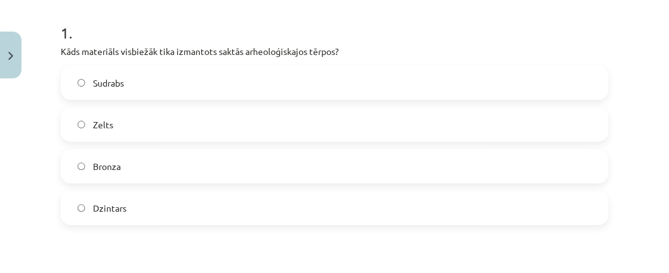
click at [174, 156] on label "Bronza" at bounding box center [334, 166] width 545 height 32
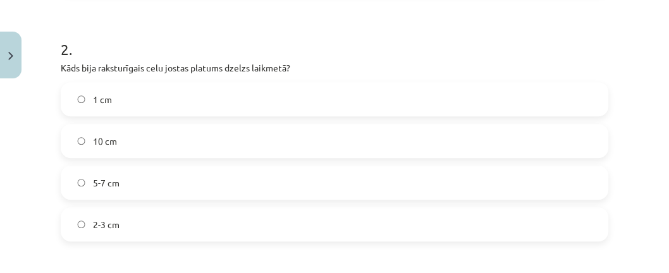
scroll to position [493, 0]
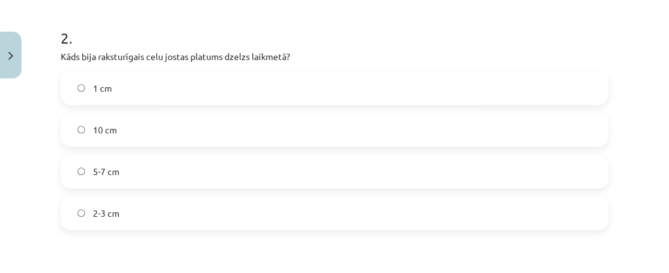
click at [351, 207] on label "2-3 cm" at bounding box center [334, 213] width 545 height 32
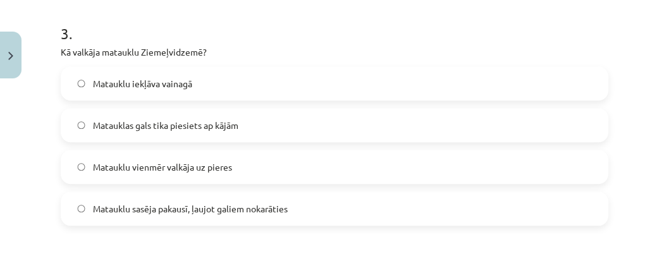
scroll to position [750, 0]
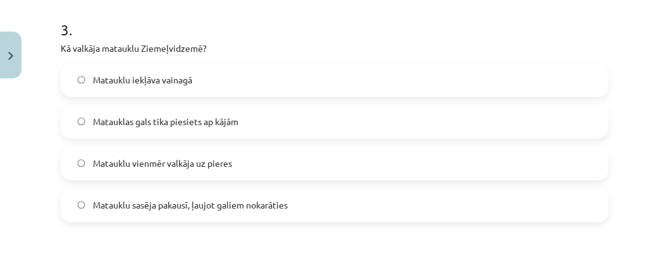
click at [340, 174] on label "Matauklu vienmēr valkāja uz pieres" at bounding box center [334, 163] width 545 height 32
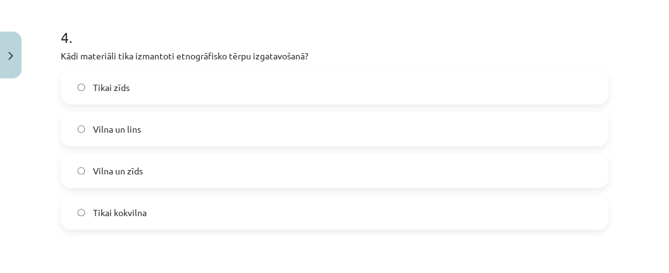
scroll to position [1005, 0]
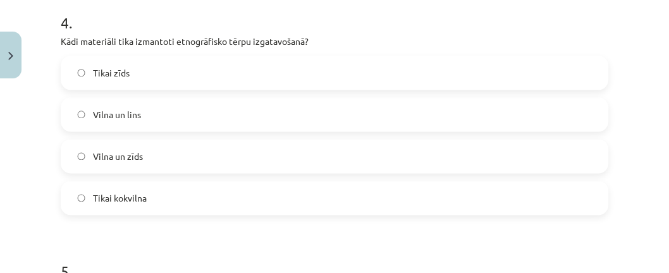
click at [207, 119] on label "Vilna un lins" at bounding box center [334, 115] width 545 height 32
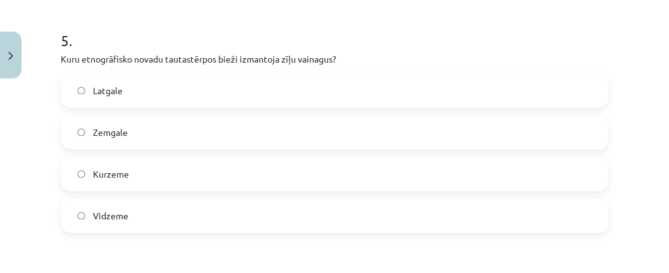
scroll to position [1239, 0]
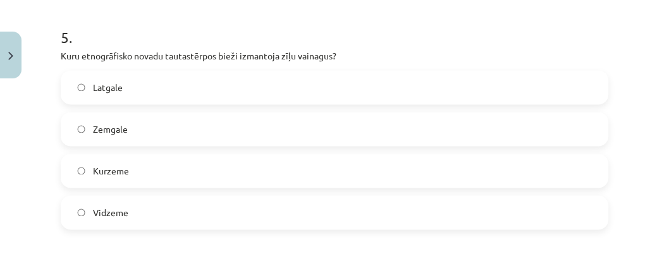
click at [307, 66] on div "5 . Kuru etnogrāfisko novadu tautastērpos bieži izmantoja zīļu vainagus? Latgal…" at bounding box center [334, 117] width 547 height 223
click at [296, 79] on label "Latgale" at bounding box center [334, 87] width 545 height 32
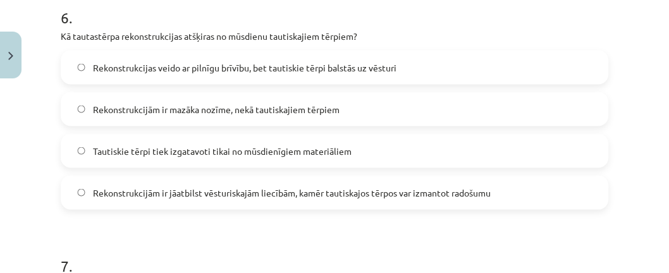
scroll to position [1511, 0]
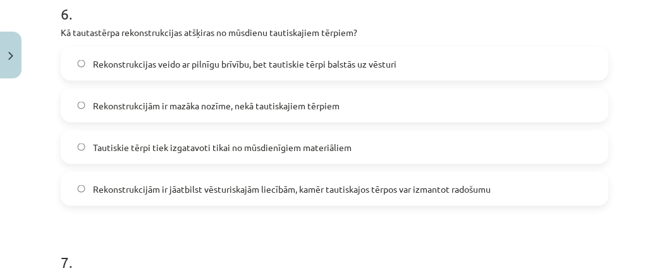
click at [413, 192] on span "Rekonstrukcijām ir jāatbilst vēsturiskajām liecībām, kamēr tautiskajos tērpos v…" at bounding box center [292, 189] width 398 height 13
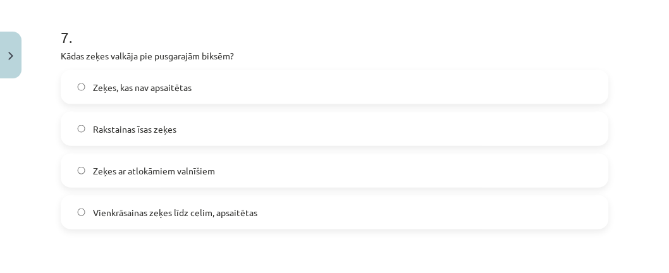
scroll to position [1739, 0]
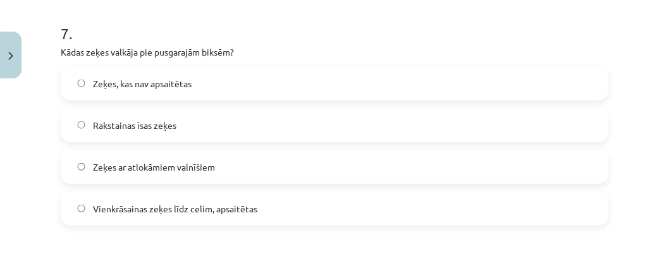
click at [425, 199] on label "Vienkrāsainas zeķes līdz celim, apsaitētas" at bounding box center [334, 209] width 545 height 32
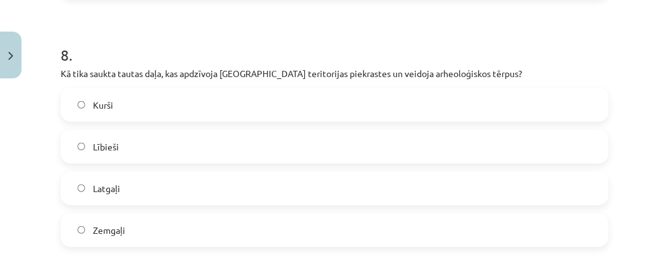
scroll to position [1977, 0]
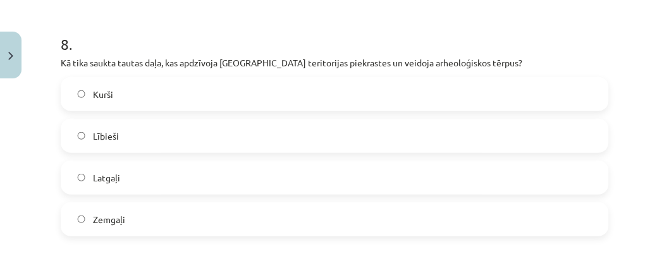
click at [286, 126] on label "Lībieši" at bounding box center [334, 136] width 545 height 32
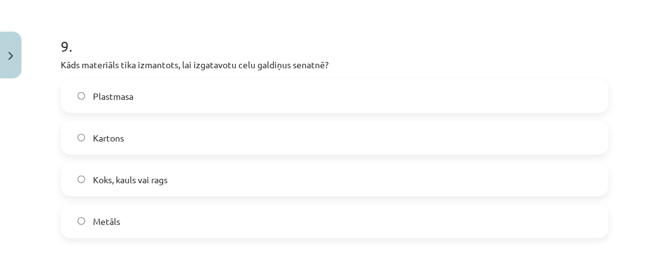
scroll to position [2231, 0]
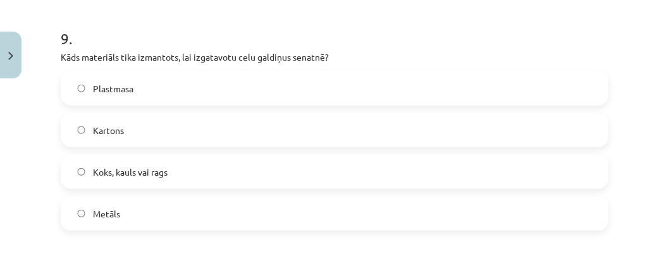
click at [319, 176] on label "Koks, kauls vai rags" at bounding box center [334, 172] width 545 height 32
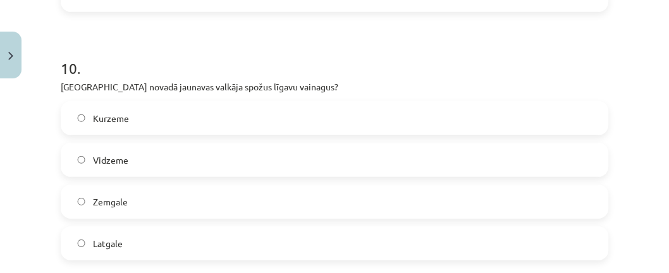
scroll to position [2465, 0]
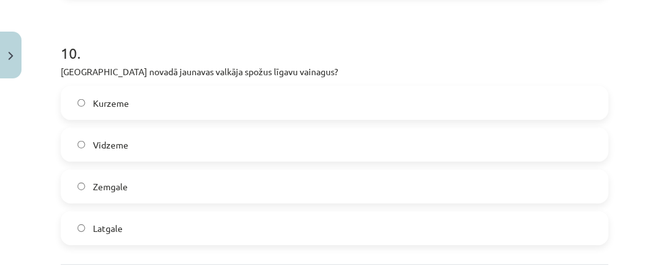
click at [394, 137] on label "Vidzeme" at bounding box center [334, 145] width 545 height 32
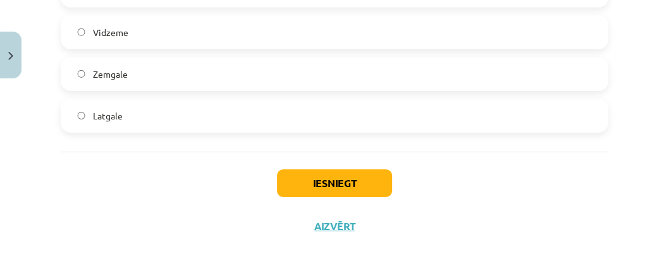
scroll to position [2583, 0]
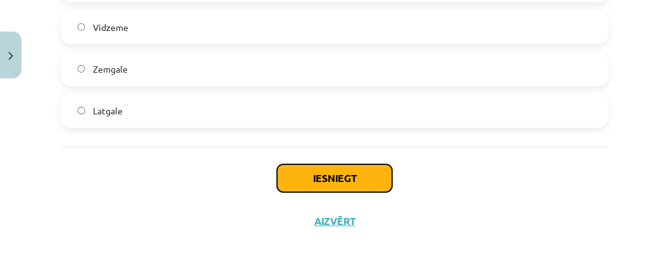
click at [321, 173] on button "Iesniegt" at bounding box center [334, 178] width 115 height 28
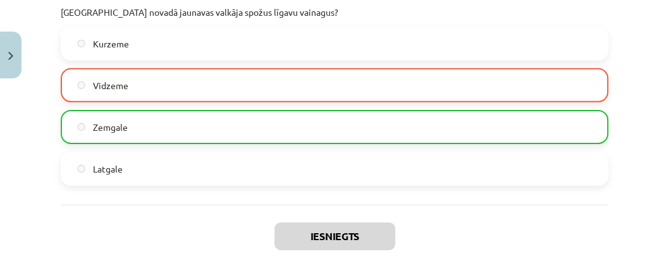
scroll to position [2561, 0]
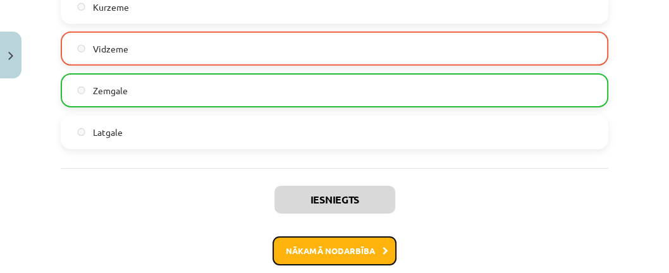
click at [363, 240] on button "Nākamā nodarbība" at bounding box center [334, 250] width 124 height 29
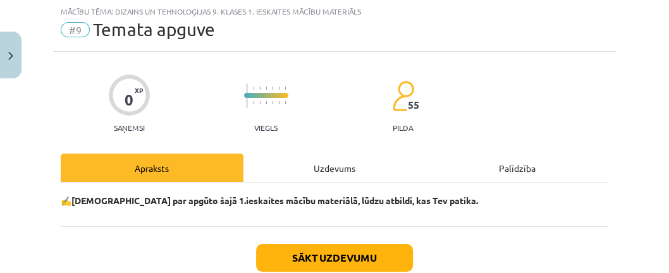
scroll to position [32, 0]
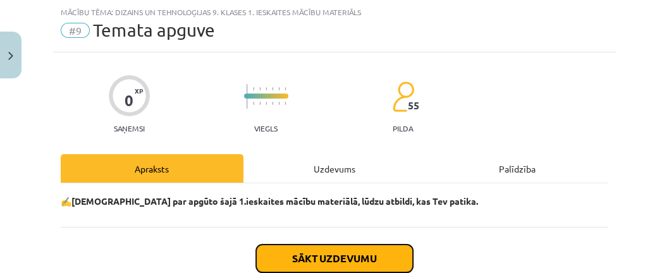
click at [362, 259] on button "Sākt uzdevumu" at bounding box center [334, 259] width 157 height 28
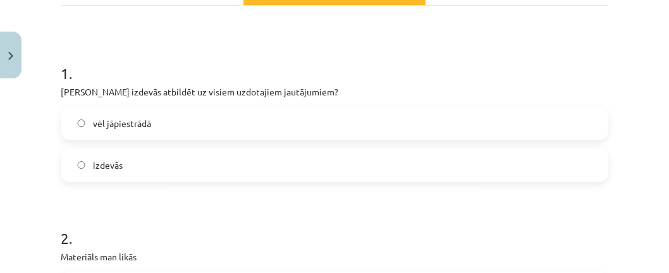
scroll to position [213, 0]
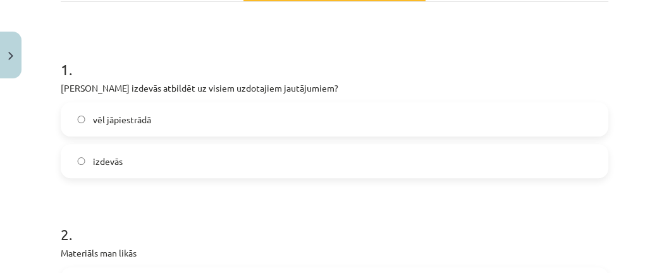
click at [82, 123] on label "vēl jāpiestrādā" at bounding box center [334, 120] width 545 height 32
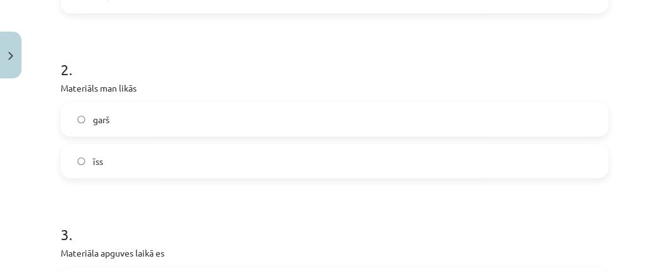
scroll to position [380, 0]
click at [80, 152] on label "īss" at bounding box center [334, 159] width 545 height 32
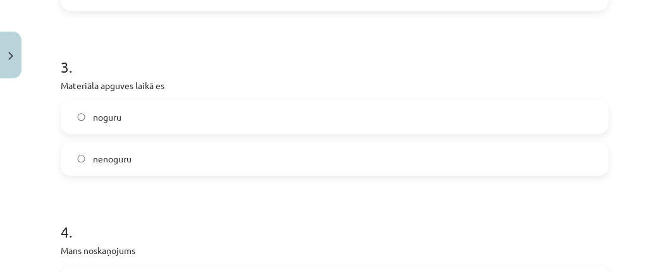
click at [149, 166] on label "nenoguru" at bounding box center [334, 159] width 545 height 32
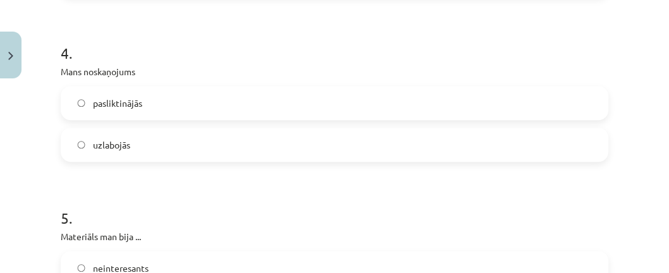
scroll to position [727, 0]
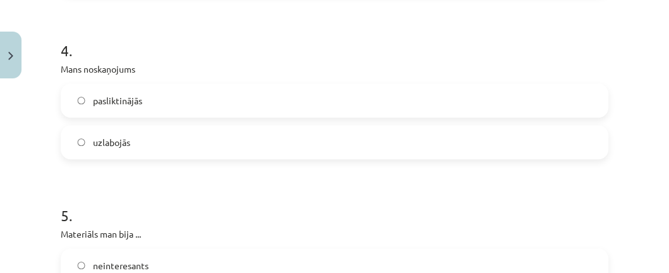
click at [148, 142] on label "uzlabojās" at bounding box center [334, 142] width 545 height 32
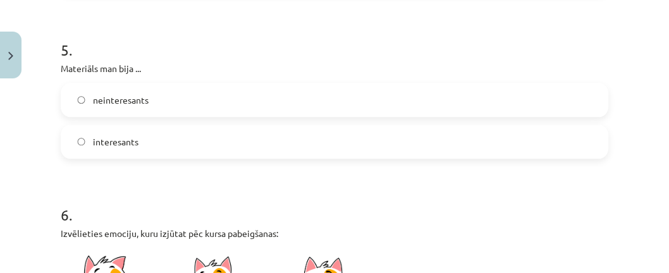
scroll to position [896, 0]
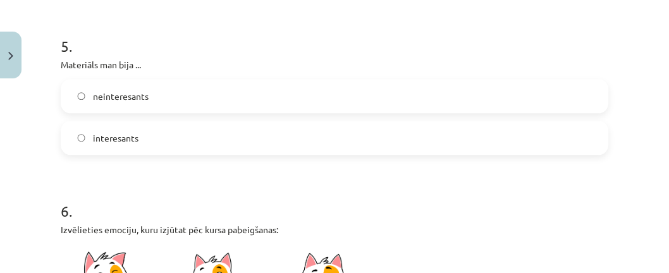
click at [259, 131] on label "interesants" at bounding box center [334, 138] width 545 height 32
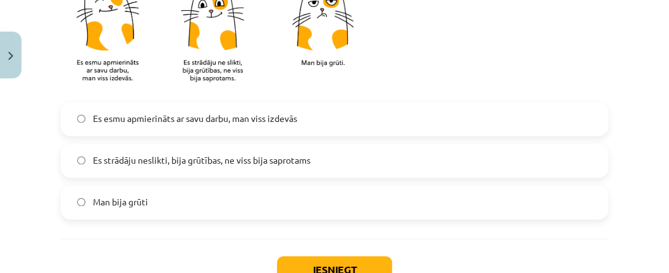
scroll to position [1176, 0]
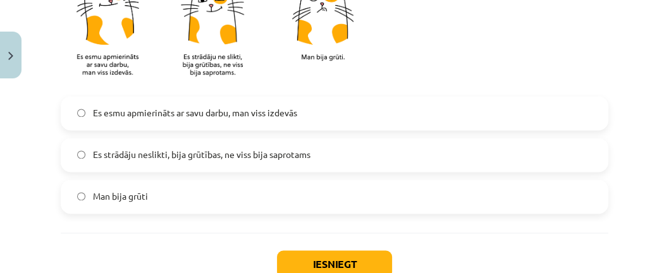
click at [283, 155] on span "Es strādāju neslikti, bija grūtības, ne viss bija saprotams" at bounding box center [201, 154] width 217 height 13
click at [326, 255] on button "Iesniegt" at bounding box center [334, 264] width 115 height 28
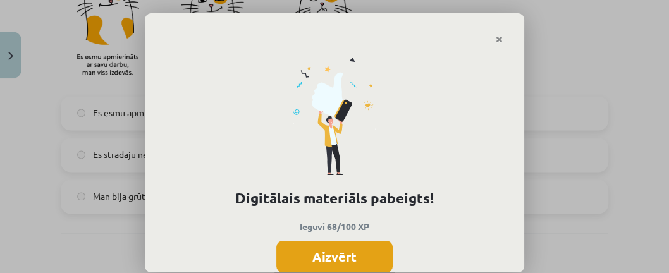
click at [348, 260] on button "Aizvērt" at bounding box center [334, 257] width 116 height 32
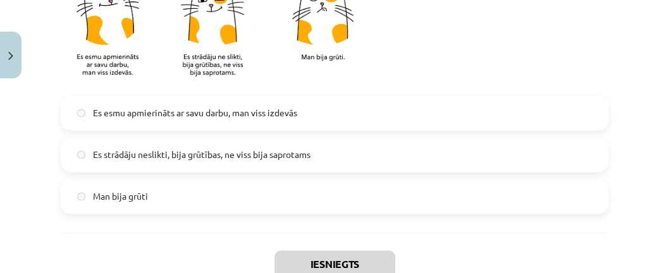
scroll to position [1227, 0]
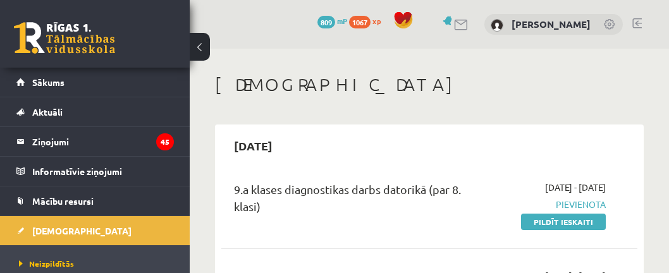
scroll to position [379, 0]
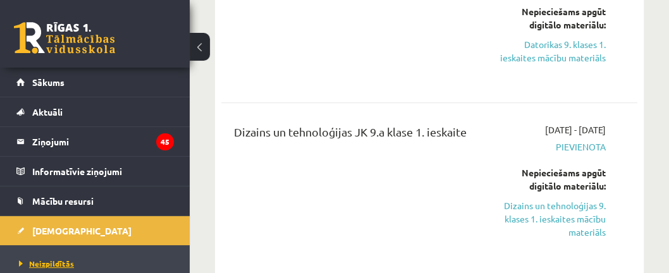
click at [37, 260] on span "Neizpildītās" at bounding box center [46, 264] width 55 height 10
